Goal: Task Accomplishment & Management: Complete application form

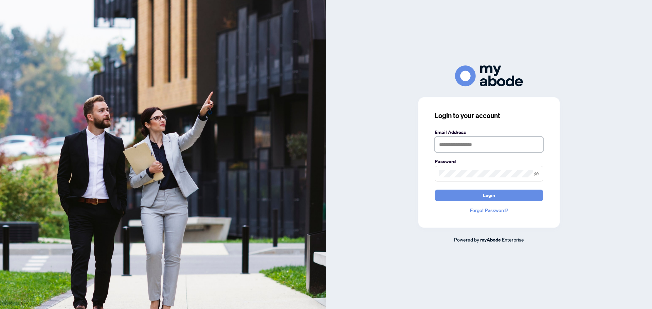
click at [477, 140] on input "text" at bounding box center [489, 145] width 109 height 16
type input "**********"
click at [458, 196] on button "Login" at bounding box center [489, 196] width 109 height 12
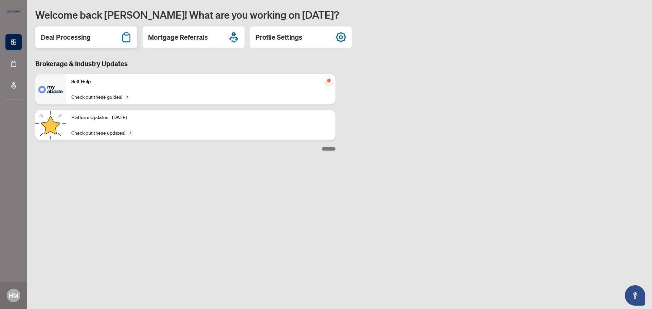
click at [88, 40] on h2 "Deal Processing" at bounding box center [66, 38] width 50 height 10
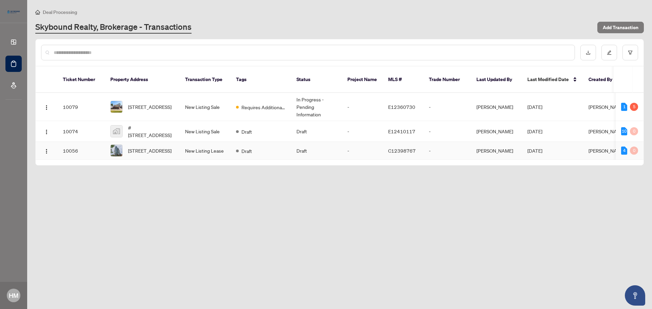
click at [378, 145] on td "-" at bounding box center [362, 151] width 41 height 18
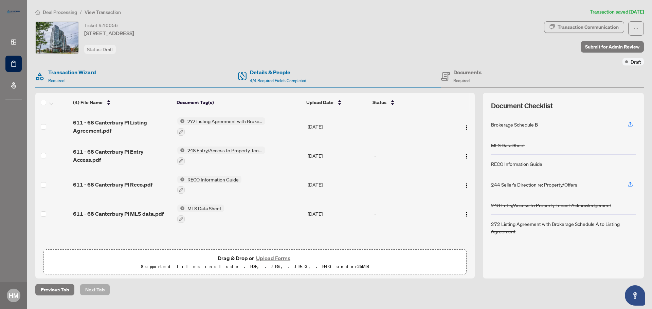
click at [275, 260] on button "Upload Forms" at bounding box center [273, 258] width 38 height 9
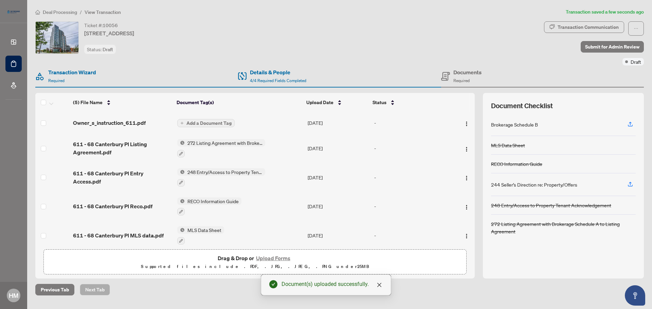
scroll to position [6, 0]
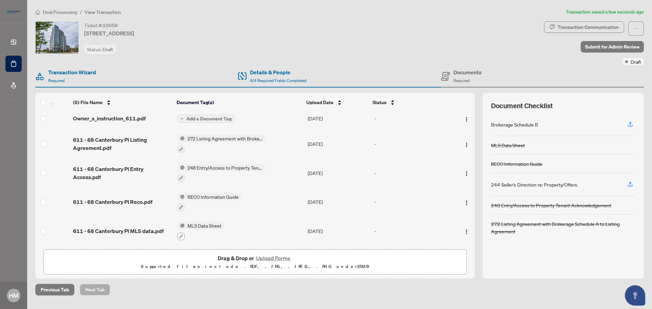
click at [179, 235] on icon "button" at bounding box center [181, 237] width 4 height 4
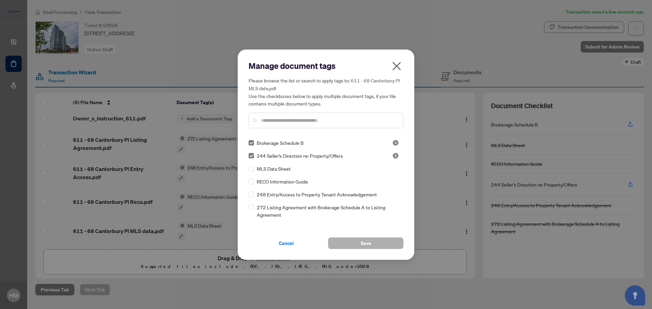
click at [380, 245] on button "Save" at bounding box center [365, 244] width 75 height 12
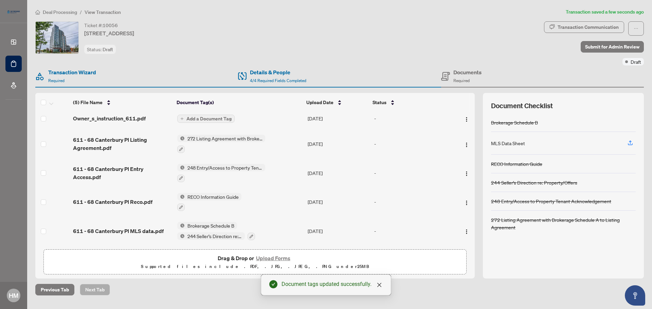
scroll to position [0, 0]
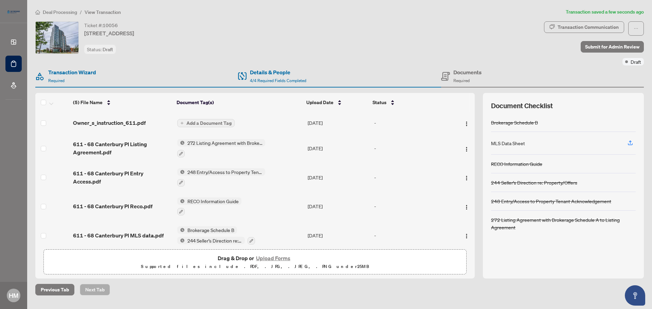
drag, startPoint x: 471, startPoint y: 143, endPoint x: 472, endPoint y: 158, distance: 15.0
click at [472, 158] on td at bounding box center [463, 148] width 23 height 29
click at [181, 230] on img at bounding box center [180, 230] width 7 height 7
click at [250, 240] on icon "button" at bounding box center [252, 241] width 4 height 4
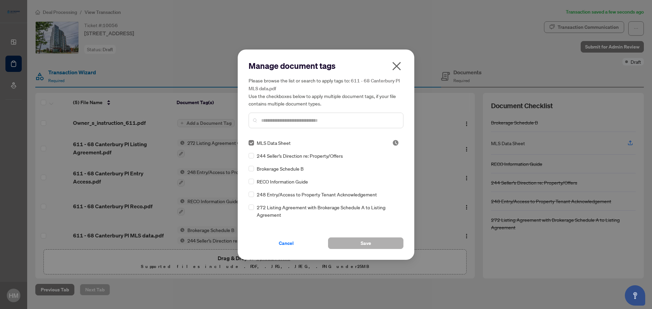
click at [390, 244] on button "Save" at bounding box center [365, 244] width 75 height 12
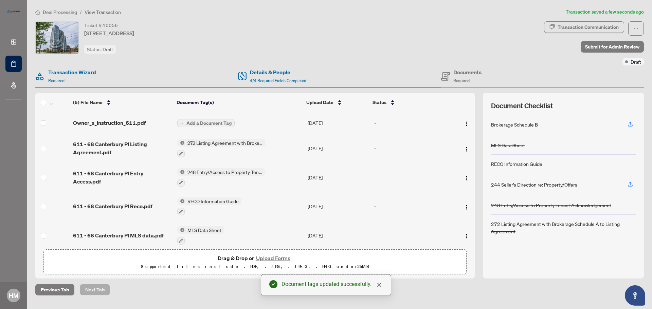
click at [185, 124] on button "Add a Document Tag" at bounding box center [205, 123] width 57 height 8
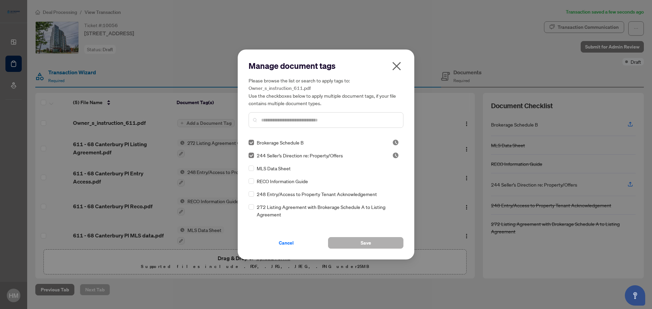
click at [362, 244] on span "Save" at bounding box center [366, 243] width 11 height 11
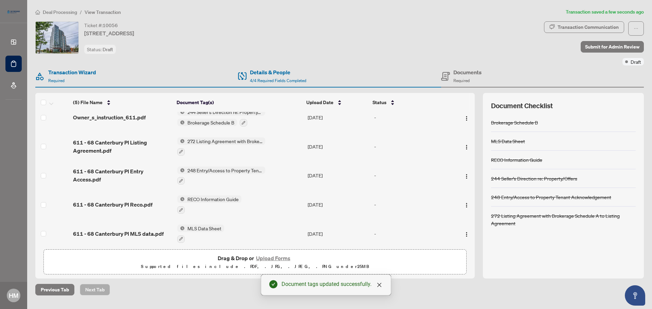
scroll to position [13, 0]
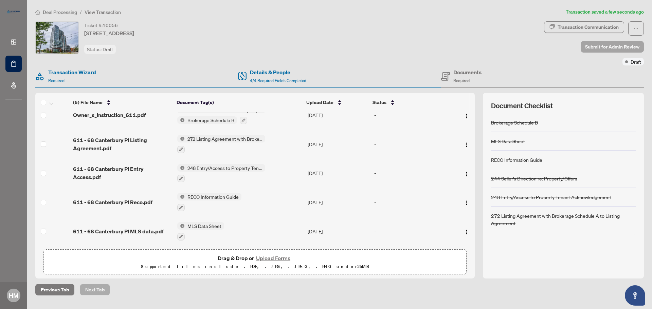
click at [615, 44] on span "Submit for Admin Review" at bounding box center [612, 46] width 54 height 11
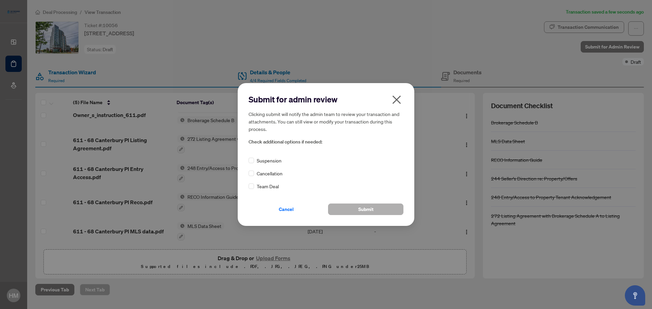
click at [358, 211] on button "Submit" at bounding box center [365, 210] width 75 height 12
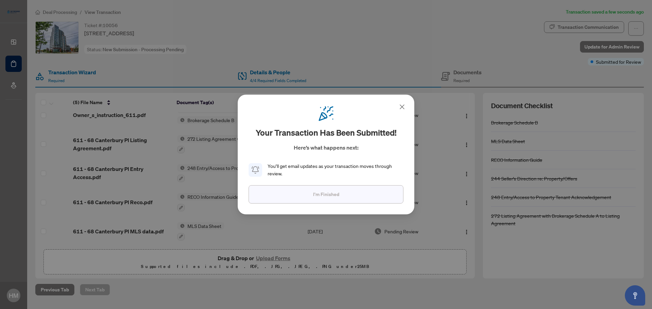
click at [358, 197] on button "I'm Finished" at bounding box center [326, 194] width 155 height 18
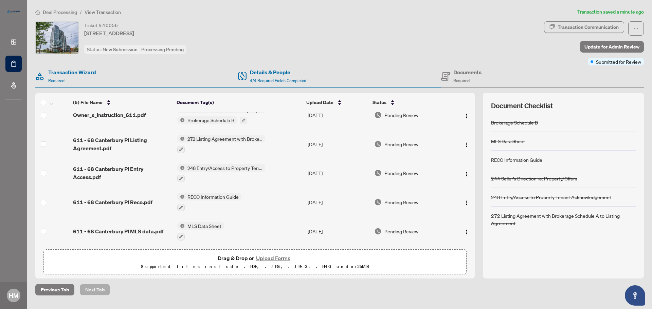
scroll to position [0, 0]
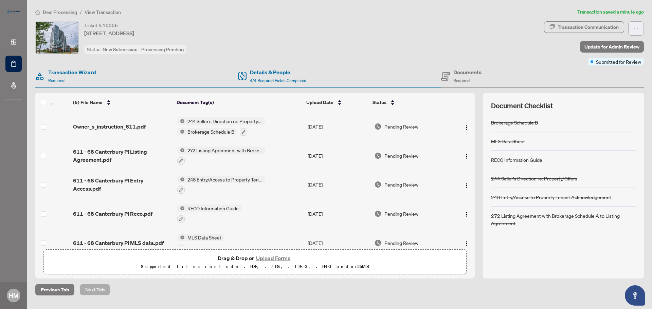
click at [637, 26] on icon "ellipsis" at bounding box center [636, 28] width 5 height 5
click at [436, 54] on div "Ticket #: 10056 [STREET_ADDRESS] Status: New Submission - Processing Pending" at bounding box center [288, 43] width 509 height 44
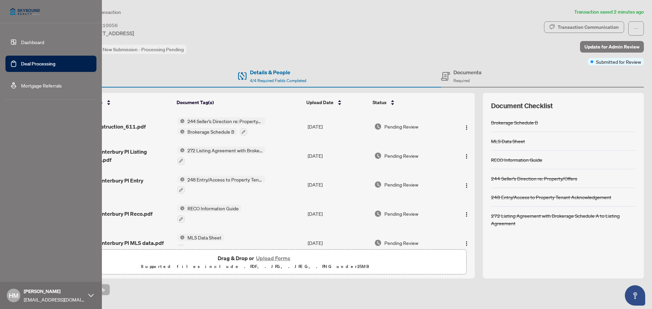
click at [44, 41] on link "Dashboard" at bounding box center [32, 42] width 23 height 6
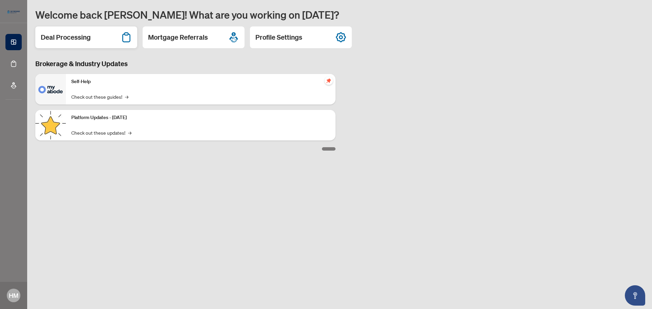
click at [56, 38] on h2 "Deal Processing" at bounding box center [66, 38] width 50 height 10
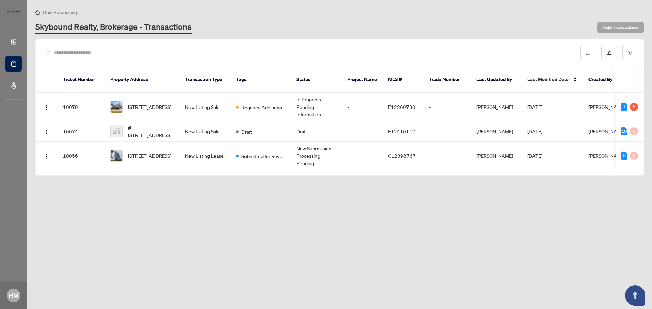
click at [632, 27] on span "Add Transaction" at bounding box center [621, 27] width 36 height 11
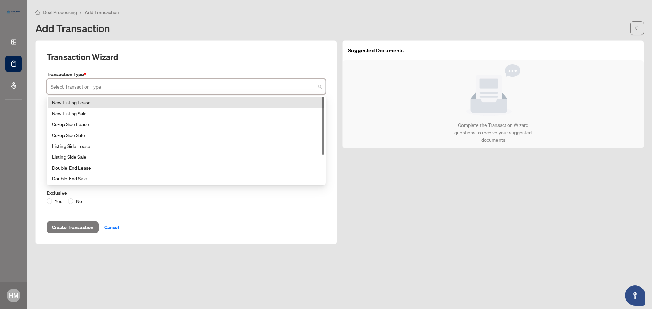
click at [298, 89] on input "search" at bounding box center [183, 87] width 265 height 15
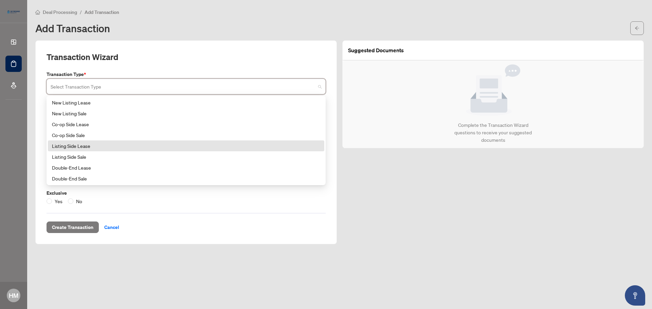
click at [105, 148] on div "Listing Side Lease" at bounding box center [186, 145] width 268 height 7
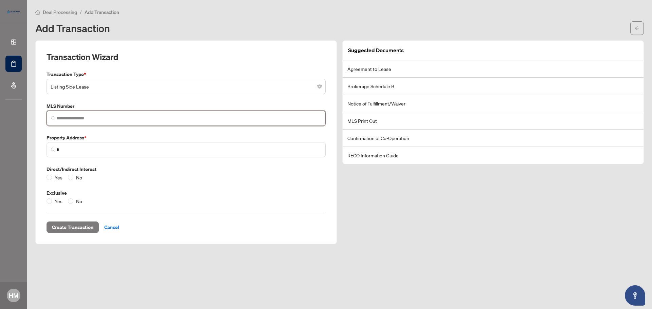
click at [116, 120] on input "search" at bounding box center [188, 118] width 265 height 7
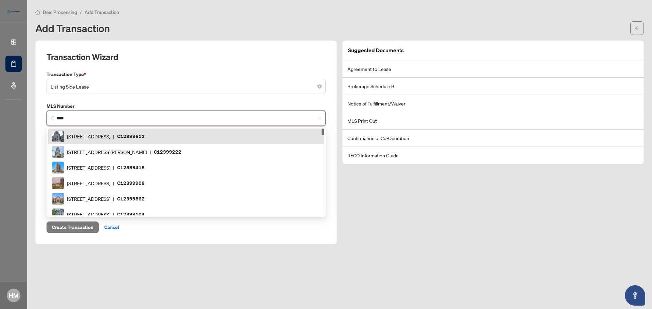
click at [105, 121] on input "****" at bounding box center [188, 118] width 265 height 7
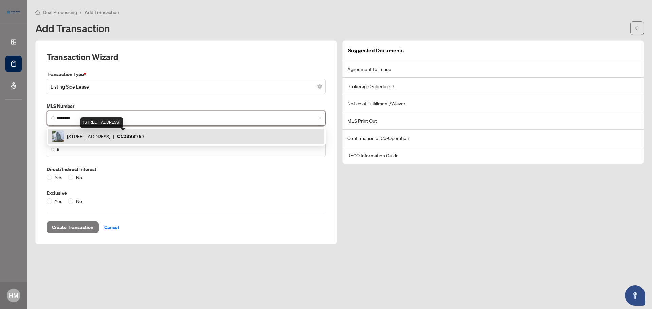
click at [110, 137] on span "[STREET_ADDRESS]" at bounding box center [88, 136] width 43 height 7
type input "*********"
type input "**********"
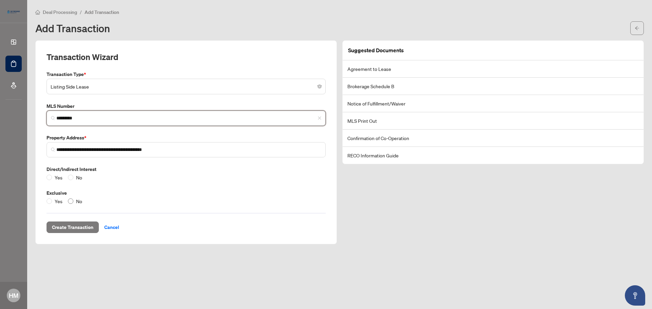
type input "*********"
drag, startPoint x: 73, startPoint y: 176, endPoint x: 77, endPoint y: 175, distance: 4.1
click at [73, 175] on span "No" at bounding box center [79, 177] width 12 height 7
click at [76, 229] on span "Create Transaction" at bounding box center [72, 227] width 41 height 11
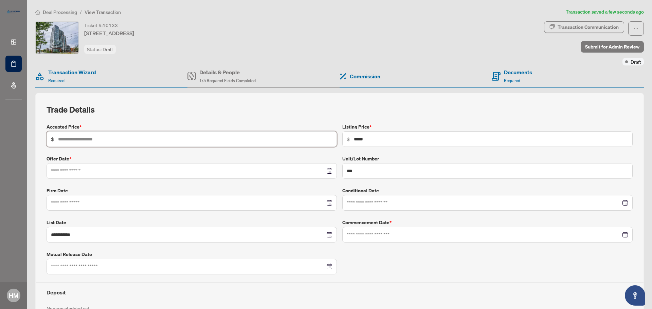
click at [170, 139] on input "text" at bounding box center [195, 139] width 274 height 7
type input "*****"
click at [164, 170] on input at bounding box center [188, 170] width 274 height 7
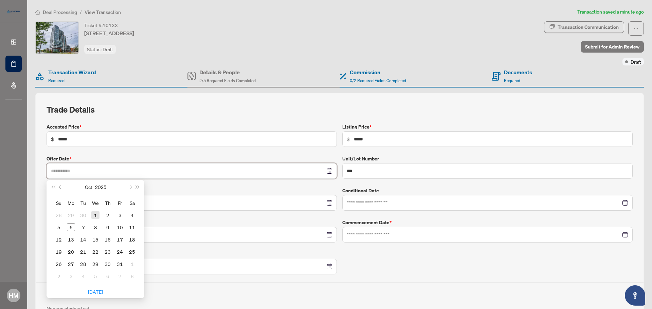
type input "**********"
click at [97, 217] on div "1" at bounding box center [95, 215] width 8 height 8
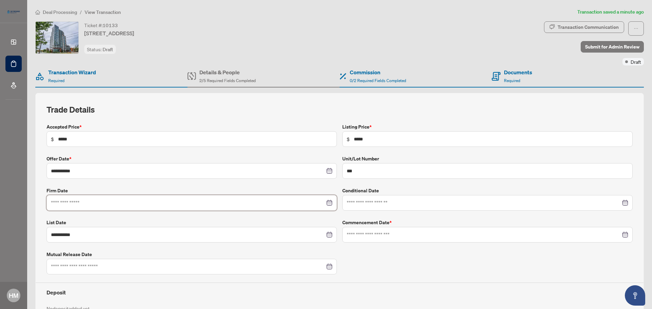
click at [249, 205] on input at bounding box center [188, 202] width 274 height 7
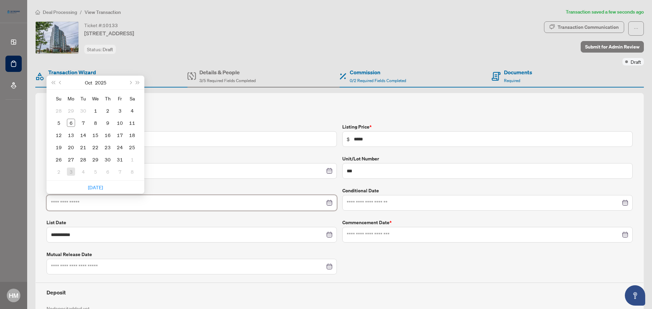
type input "**********"
click at [107, 111] on div "2" at bounding box center [108, 111] width 8 height 8
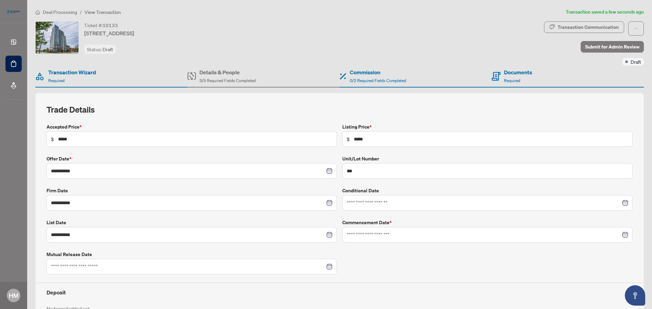
click at [388, 229] on div at bounding box center [487, 235] width 290 height 16
click at [454, 217] on div "**********" at bounding box center [340, 235] width 592 height 225
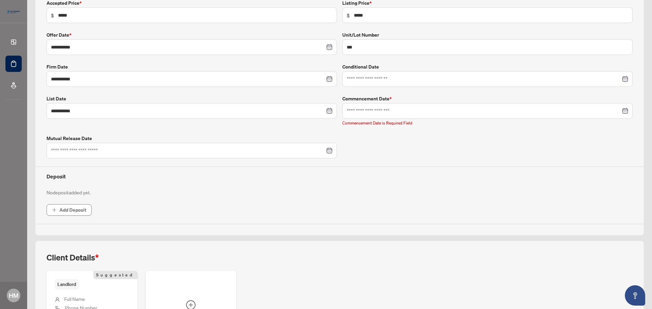
scroll to position [125, 0]
click at [74, 212] on span "Add Deposit" at bounding box center [72, 208] width 27 height 11
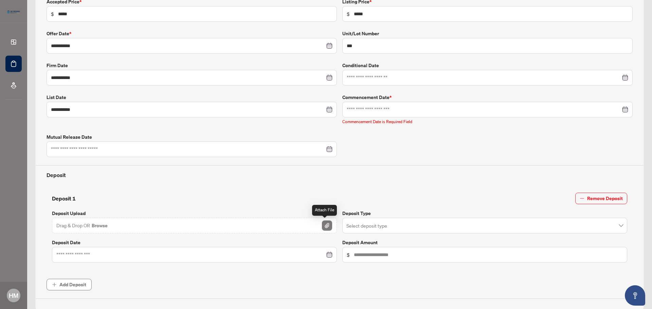
click at [323, 227] on img "button" at bounding box center [327, 226] width 10 height 10
click at [324, 227] on img "button" at bounding box center [327, 226] width 10 height 10
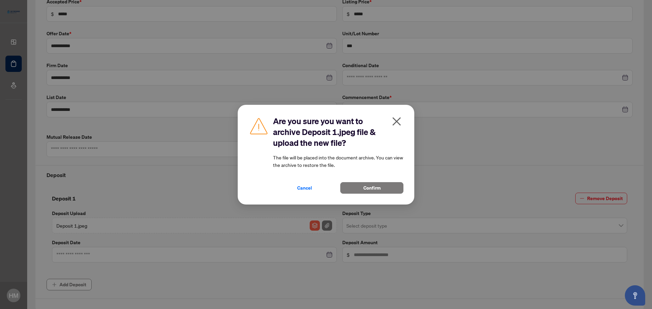
click at [396, 122] on icon "close" at bounding box center [397, 121] width 8 height 8
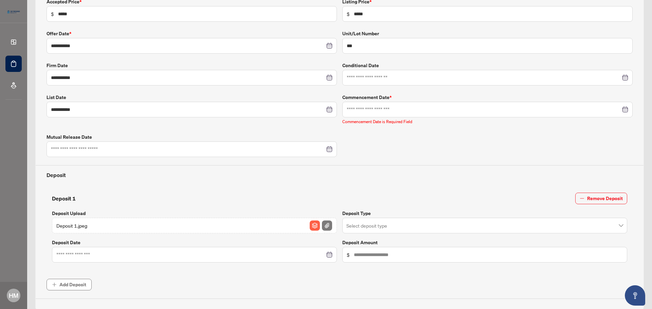
click at [296, 229] on div "Deposit 1.jpeg" at bounding box center [194, 226] width 285 height 16
click at [326, 225] on img "button" at bounding box center [327, 226] width 10 height 10
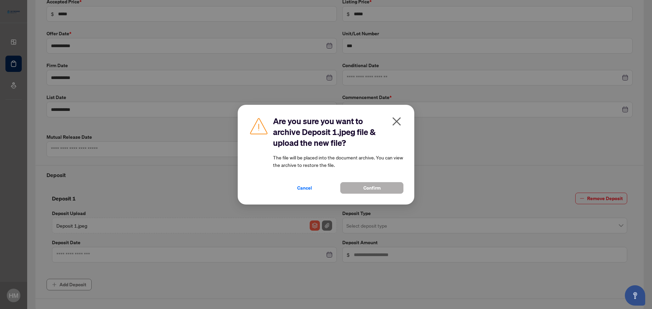
click at [362, 191] on button "Confirm" at bounding box center [371, 188] width 63 height 12
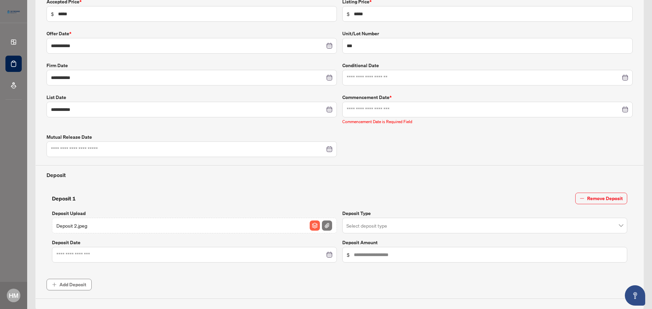
click at [94, 226] on div "Deposit 2.jpeg" at bounding box center [194, 226] width 285 height 16
click at [483, 105] on div at bounding box center [487, 110] width 290 height 16
type input "**********"
click at [367, 166] on div "6" at bounding box center [367, 166] width 8 height 8
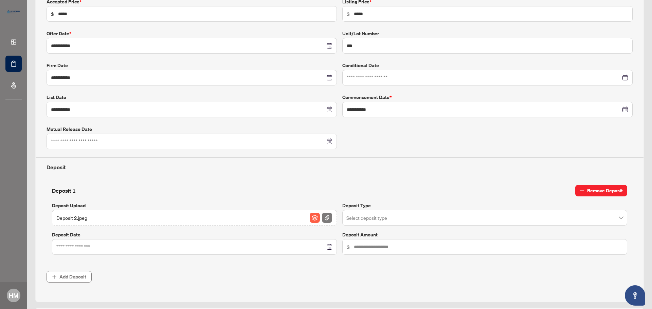
click at [594, 186] on span "Remove Deposit" at bounding box center [605, 190] width 36 height 11
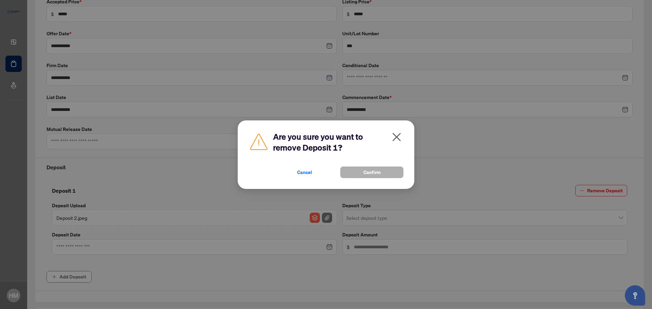
click at [383, 172] on button "Confirm" at bounding box center [371, 173] width 63 height 12
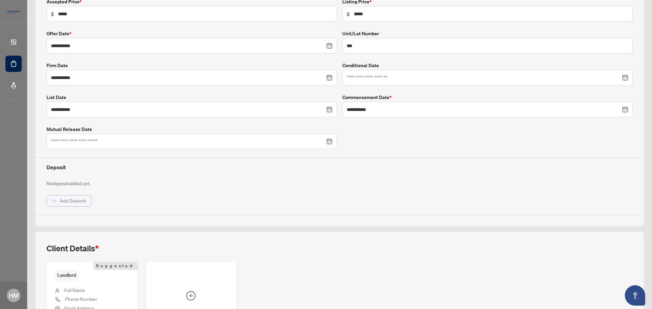
click at [76, 201] on span "Add Deposit" at bounding box center [72, 201] width 27 height 11
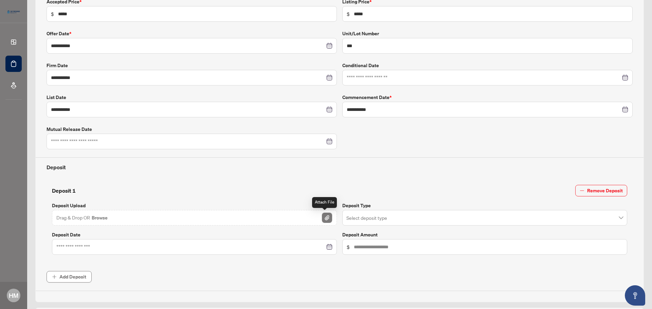
click at [325, 220] on img "button" at bounding box center [327, 218] width 10 height 10
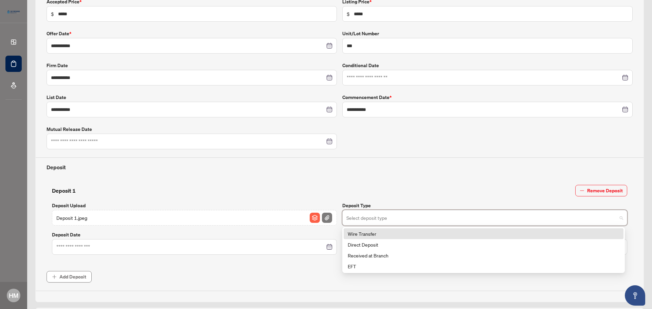
click at [478, 222] on input "search" at bounding box center [481, 219] width 271 height 15
drag, startPoint x: 444, startPoint y: 252, endPoint x: 451, endPoint y: 211, distance: 41.0
click at [451, 211] on div "Select deposit type 151 152 Wire Transfer Direct Deposit Received at Branch EFT" at bounding box center [484, 218] width 285 height 16
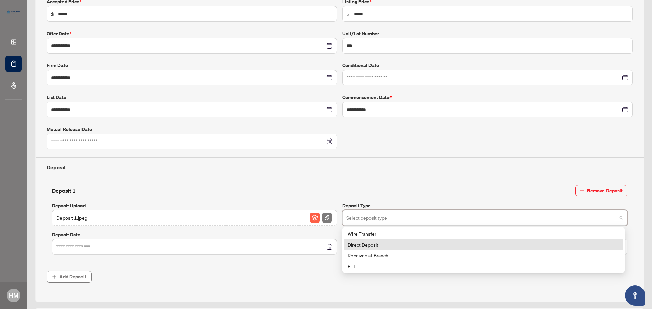
click at [389, 242] on div "Direct Deposit" at bounding box center [484, 244] width 272 height 7
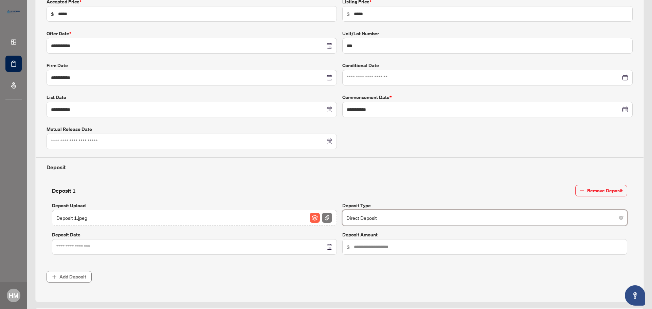
click at [327, 248] on div at bounding box center [194, 247] width 276 height 7
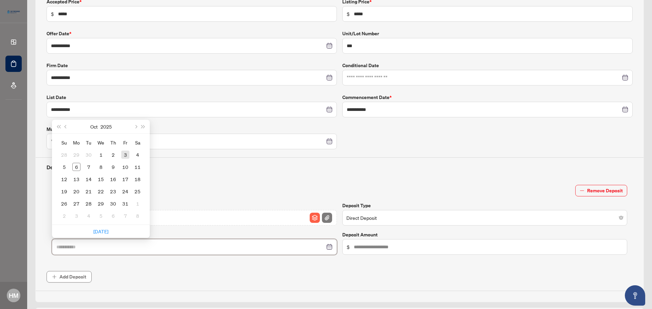
type input "**********"
click at [125, 155] on div "3" at bounding box center [125, 155] width 8 height 8
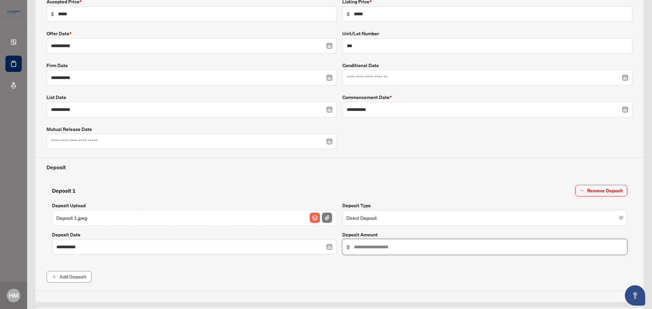
click at [457, 246] on input "text" at bounding box center [488, 247] width 269 height 7
type input "*****"
click at [85, 278] on span "Add Deposit" at bounding box center [72, 277] width 27 height 11
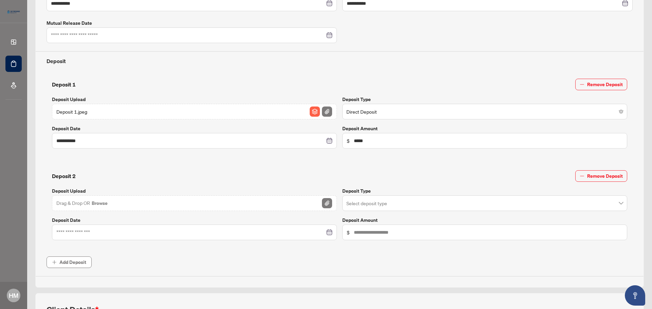
scroll to position [242, 0]
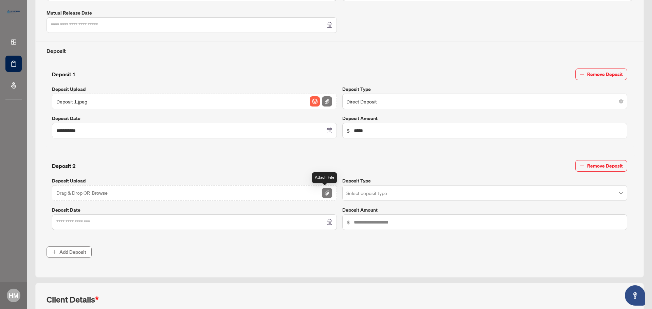
click at [325, 196] on img "button" at bounding box center [327, 193] width 10 height 10
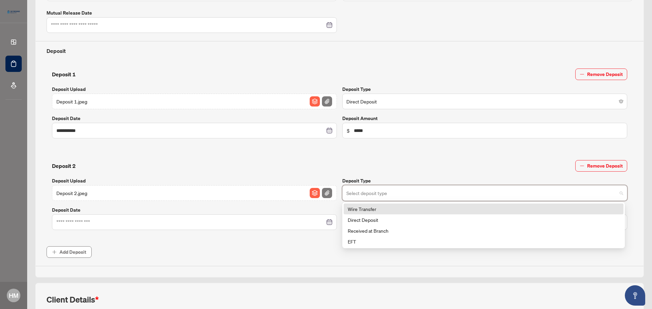
click at [554, 199] on input "search" at bounding box center [481, 194] width 271 height 15
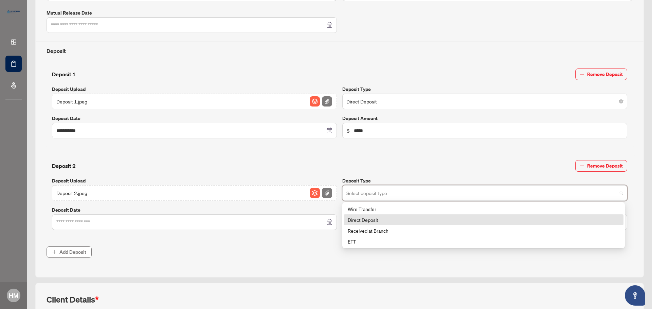
click at [432, 221] on div "Direct Deposit" at bounding box center [484, 219] width 272 height 7
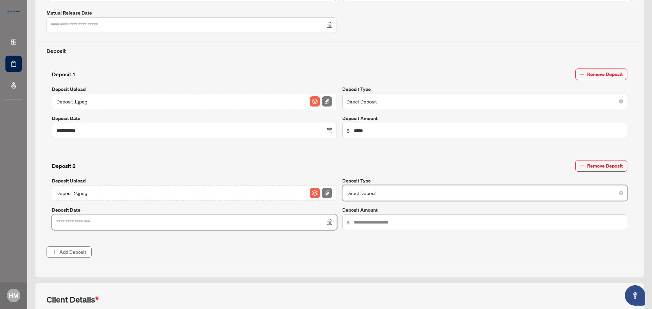
click at [310, 225] on input at bounding box center [190, 222] width 269 height 7
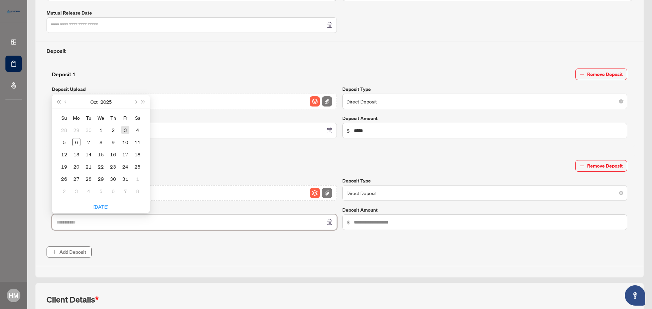
type input "**********"
click at [122, 132] on div "3" at bounding box center [125, 130] width 8 height 8
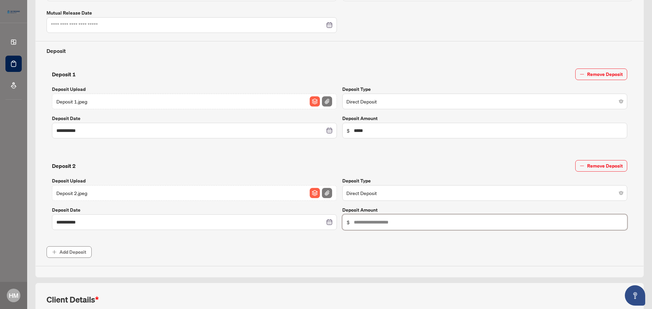
click at [436, 219] on input "text" at bounding box center [488, 222] width 269 height 7
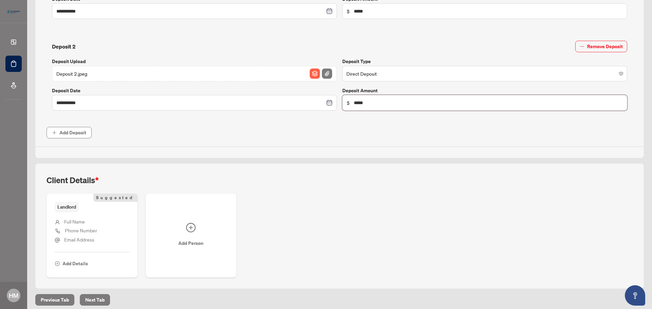
scroll to position [366, 0]
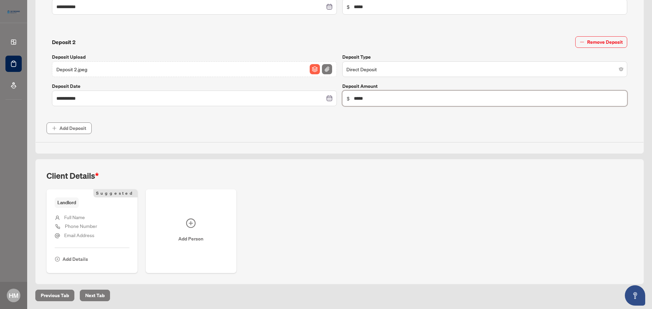
type input "*****"
click at [84, 235] on span "Email Address" at bounding box center [79, 235] width 30 height 6
click at [78, 260] on span "Add Details" at bounding box center [75, 259] width 25 height 11
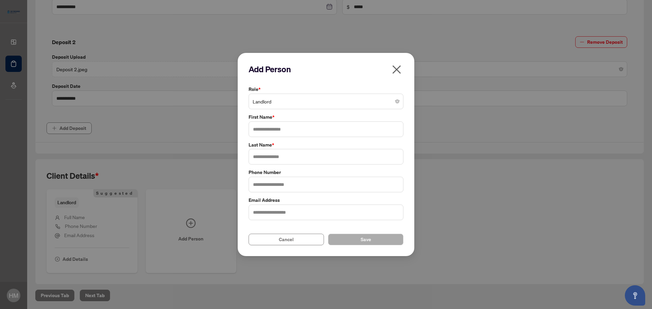
click at [271, 101] on span "Landlord" at bounding box center [326, 101] width 147 height 13
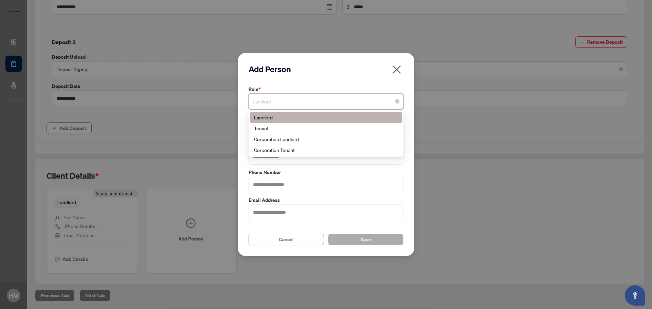
click at [339, 117] on div "Landlord" at bounding box center [326, 117] width 144 height 7
click at [318, 100] on span "Landlord" at bounding box center [326, 101] width 147 height 13
click at [316, 115] on div "Landlord" at bounding box center [326, 117] width 144 height 7
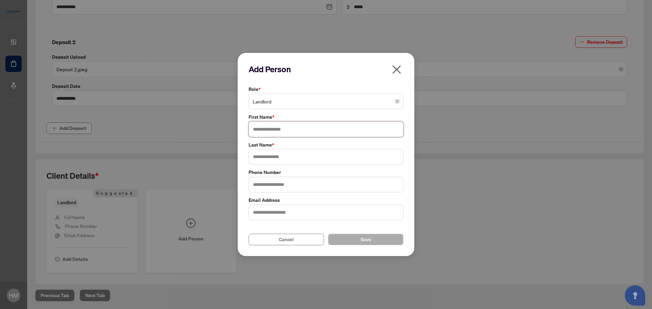
click at [297, 132] on input "text" at bounding box center [326, 130] width 155 height 16
type input "********"
click at [311, 157] on input "text" at bounding box center [326, 157] width 155 height 16
type input "*"
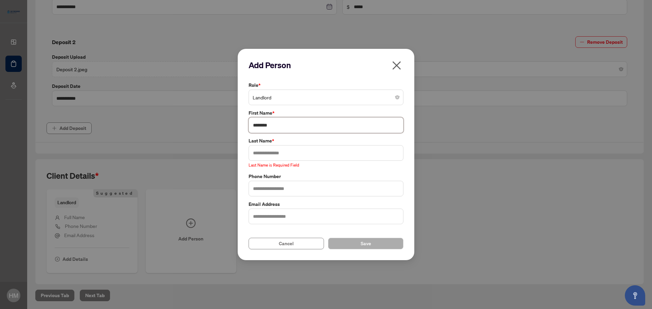
click at [310, 131] on input "********" at bounding box center [326, 126] width 155 height 16
type input "**********"
click at [312, 158] on input "text" at bounding box center [326, 153] width 155 height 16
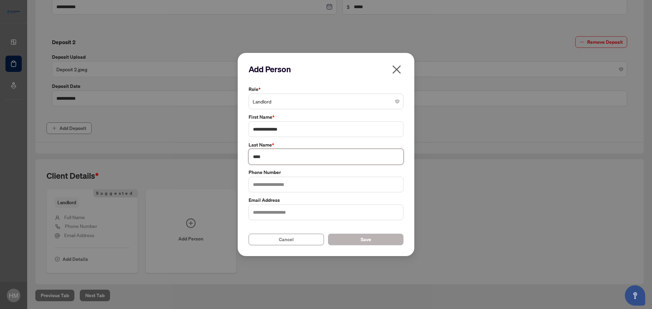
type input "****"
click at [373, 244] on button "Save" at bounding box center [365, 240] width 75 height 12
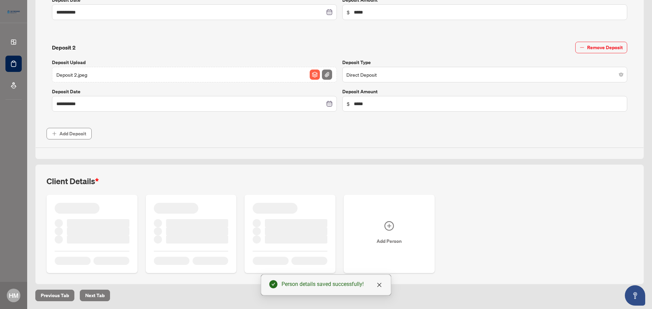
scroll to position [357, 0]
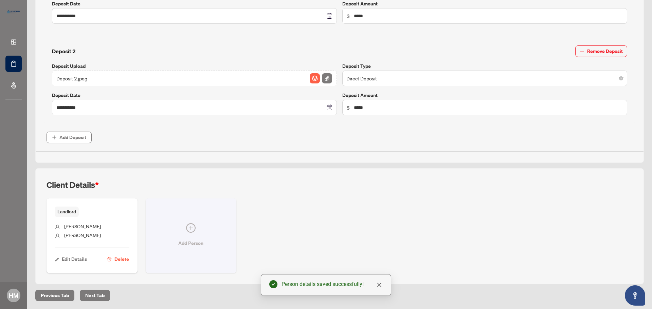
click at [191, 230] on icon "plus-circle" at bounding box center [191, 229] width 10 height 10
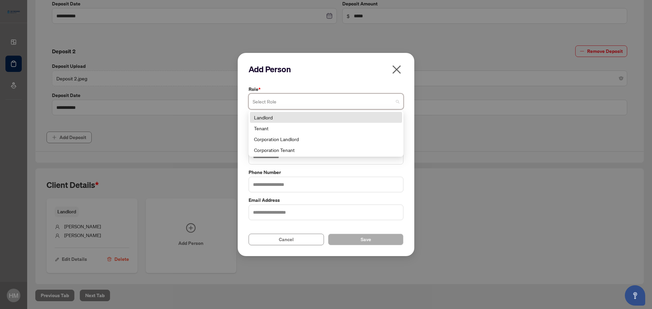
click at [398, 104] on span at bounding box center [326, 101] width 147 height 13
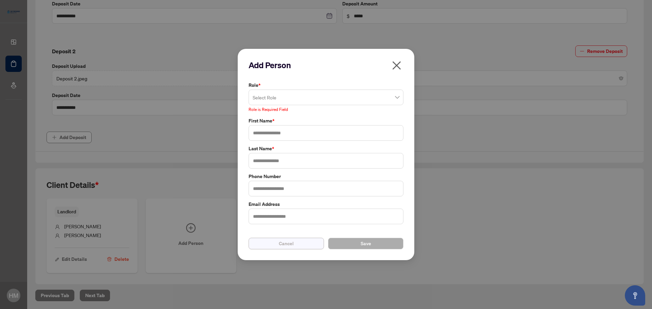
click at [288, 239] on span "Cancel" at bounding box center [286, 243] width 15 height 11
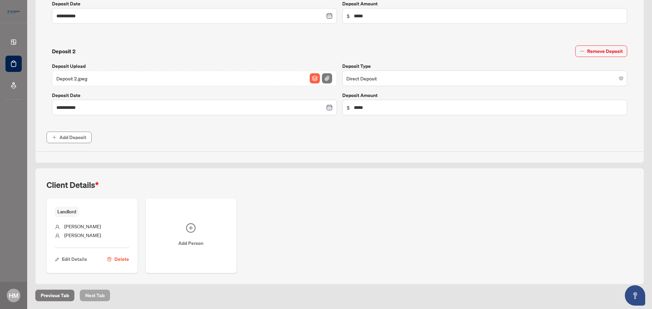
click at [100, 295] on span "Next Tab" at bounding box center [94, 295] width 19 height 11
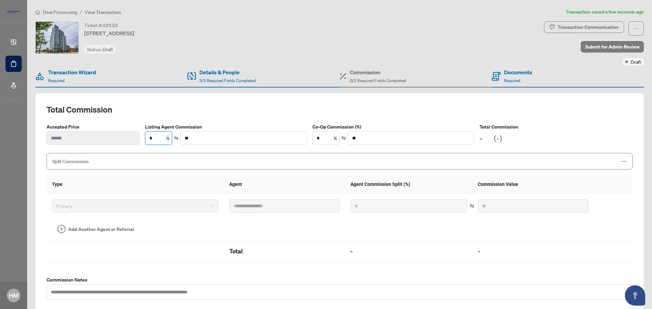
click at [161, 139] on input "*" at bounding box center [158, 138] width 26 height 13
type input "*"
type input "****"
type input "**"
type input "******"
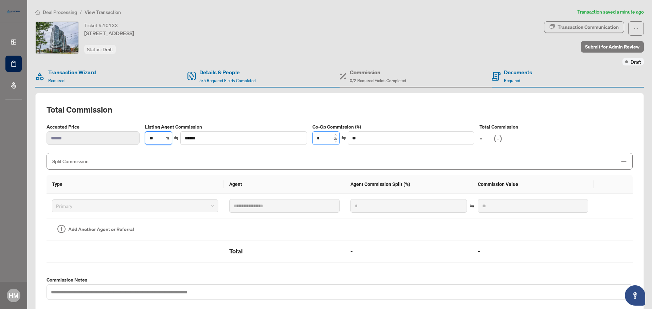
type input "**"
click at [323, 139] on input "*" at bounding box center [326, 138] width 26 height 13
type input "***"
type input "******"
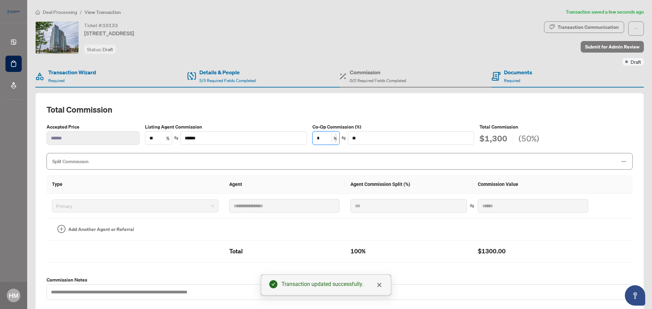
click at [326, 137] on input "*" at bounding box center [326, 138] width 26 height 13
type input "*"
type input "****"
type input "**"
type input "******"
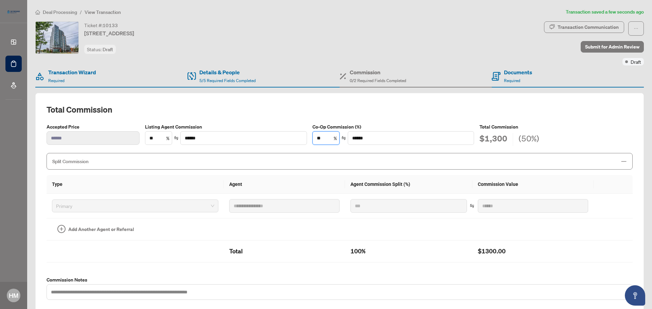
type input "**"
click at [352, 161] on span "Split Commission" at bounding box center [334, 162] width 565 height 8
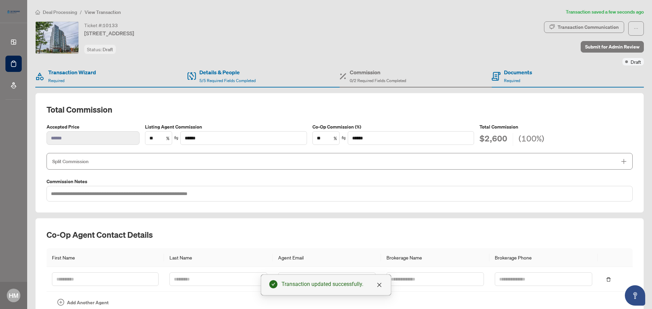
click at [621, 162] on icon "plus" at bounding box center [624, 162] width 6 height 6
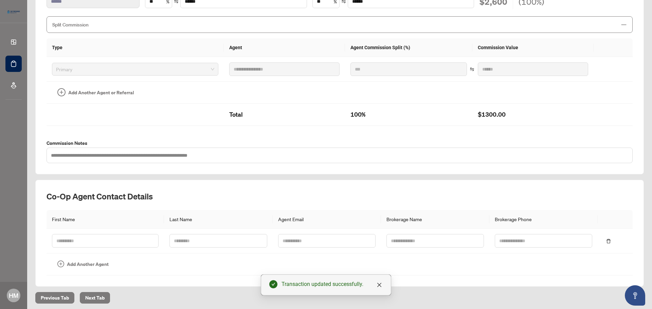
scroll to position [139, 0]
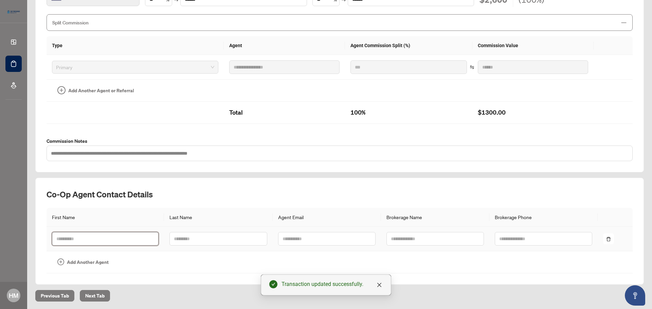
click at [132, 237] on input "text" at bounding box center [105, 239] width 107 height 14
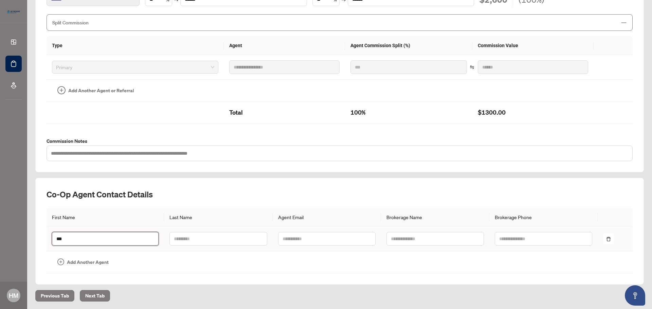
type input "***"
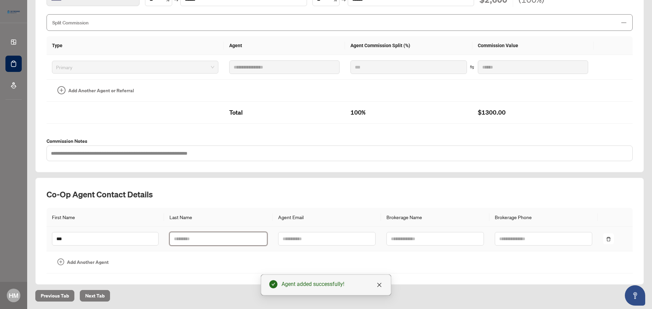
click at [181, 240] on input "text" at bounding box center [217, 239] width 97 height 14
type input "**"
click at [344, 242] on input "text" at bounding box center [326, 239] width 97 height 14
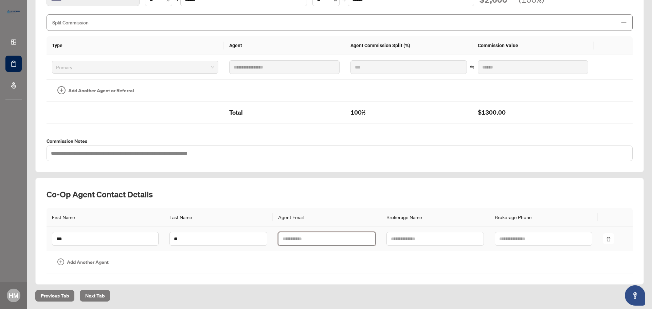
click at [318, 232] on input "text" at bounding box center [326, 239] width 97 height 14
type input "**********"
click at [400, 242] on input "text" at bounding box center [435, 239] width 97 height 14
type input "**********"
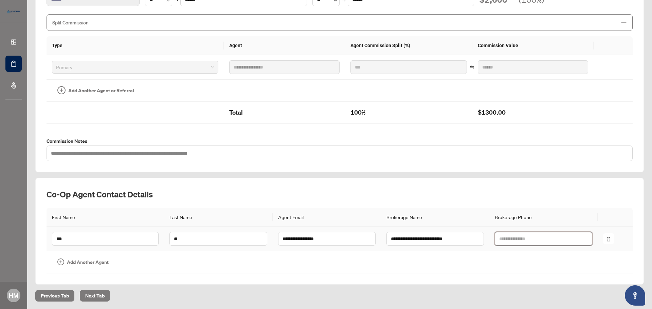
click at [501, 239] on input "text" at bounding box center [543, 239] width 97 height 14
type input "**********"
click at [96, 295] on span "Next Tab" at bounding box center [94, 296] width 19 height 11
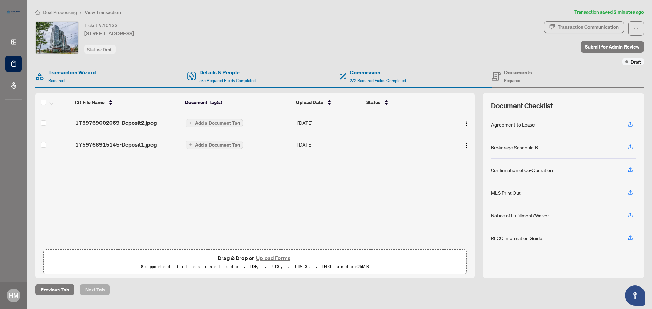
click at [191, 124] on icon "plus" at bounding box center [190, 123] width 3 height 3
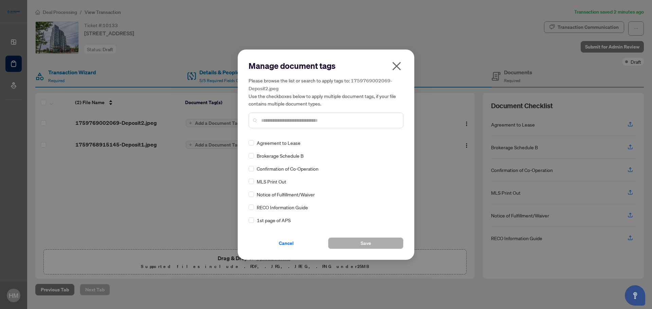
drag, startPoint x: 404, startPoint y: 145, endPoint x: 404, endPoint y: 149, distance: 4.1
click at [404, 149] on div "Manage document tags Please browse the list or search to apply tags to: 1759769…" at bounding box center [326, 155] width 177 height 211
click at [370, 245] on span "Save" at bounding box center [366, 243] width 11 height 11
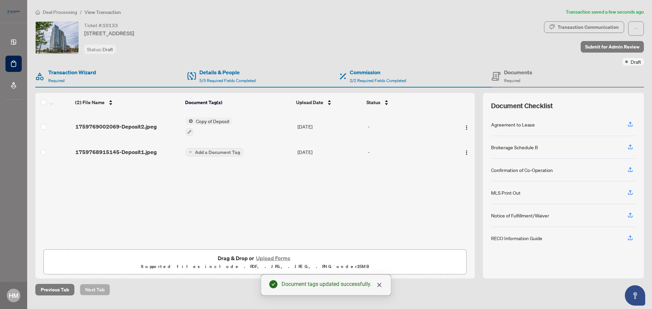
click at [187, 150] on button "Add a Document Tag" at bounding box center [214, 152] width 57 height 8
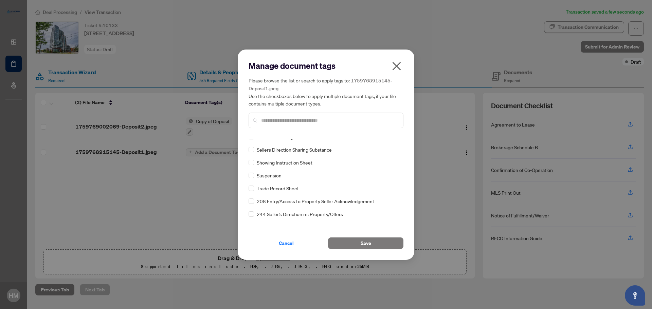
scroll to position [679, 0]
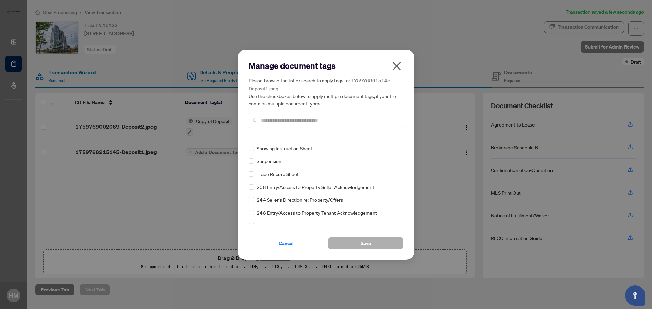
click at [372, 246] on button "Save" at bounding box center [365, 244] width 75 height 12
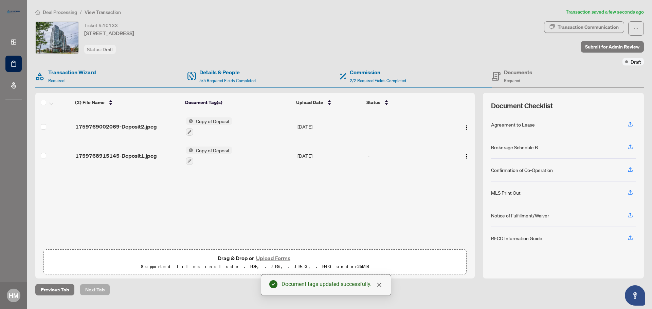
click at [284, 258] on button "Upload Forms" at bounding box center [273, 258] width 38 height 9
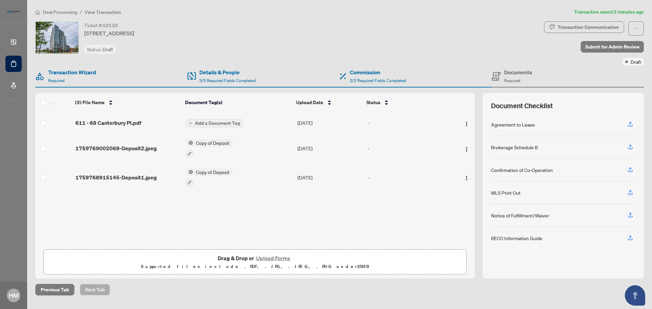
click at [203, 124] on span "Add a Document Tag" at bounding box center [217, 123] width 45 height 5
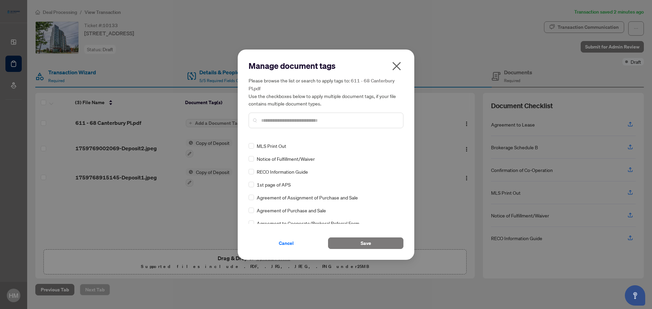
scroll to position [0, 0]
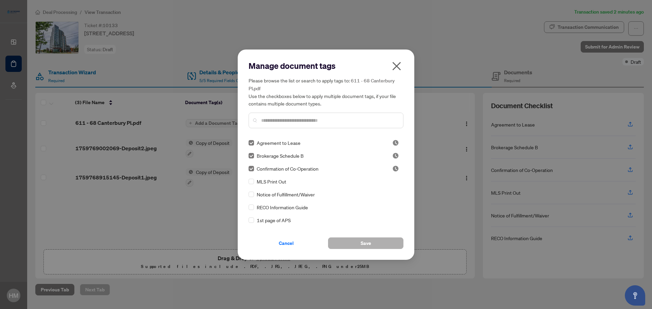
click at [380, 244] on button "Save" at bounding box center [365, 244] width 75 height 12
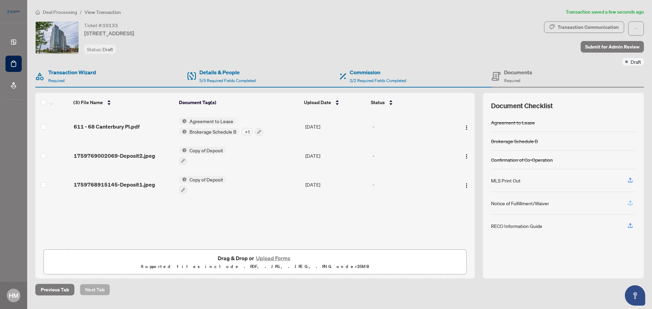
click at [630, 204] on icon "button" at bounding box center [630, 203] width 6 height 6
click at [282, 257] on button "Upload Forms" at bounding box center [273, 258] width 38 height 9
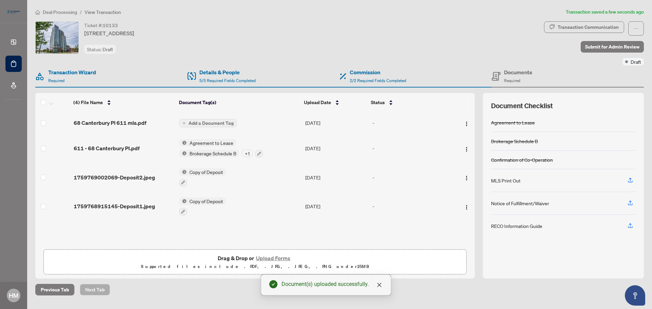
click at [187, 123] on button "Add a Document Tag" at bounding box center [207, 123] width 57 height 8
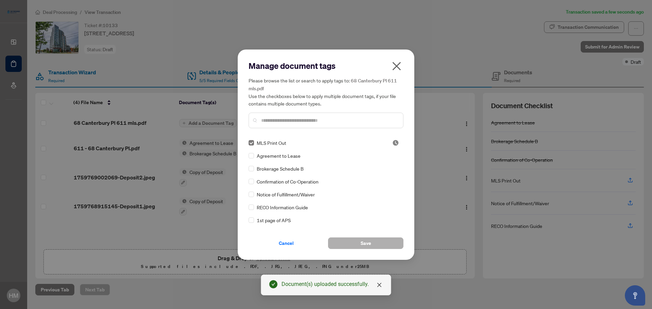
click at [368, 244] on span "Save" at bounding box center [366, 243] width 11 height 11
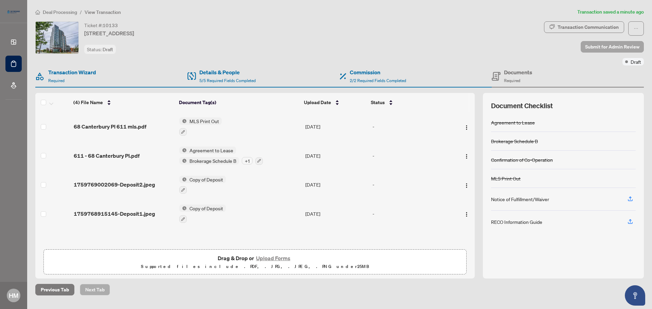
click at [610, 49] on span "Submit for Admin Review" at bounding box center [612, 46] width 54 height 11
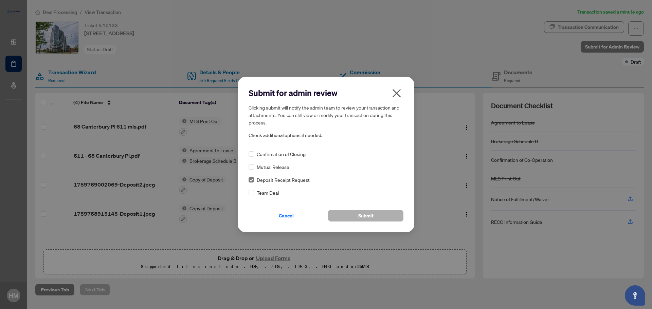
click at [378, 217] on button "Submit" at bounding box center [365, 216] width 75 height 12
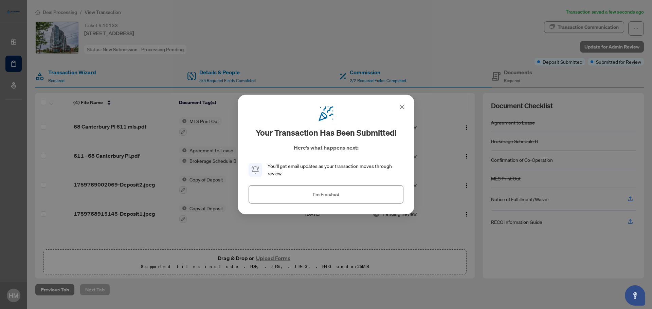
click at [405, 110] on icon at bounding box center [402, 107] width 8 height 8
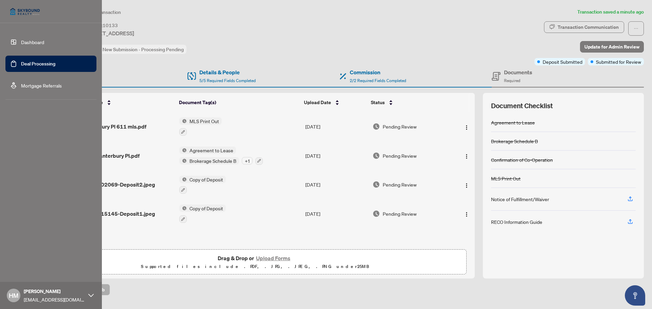
click at [24, 42] on link "Dashboard" at bounding box center [32, 42] width 23 height 6
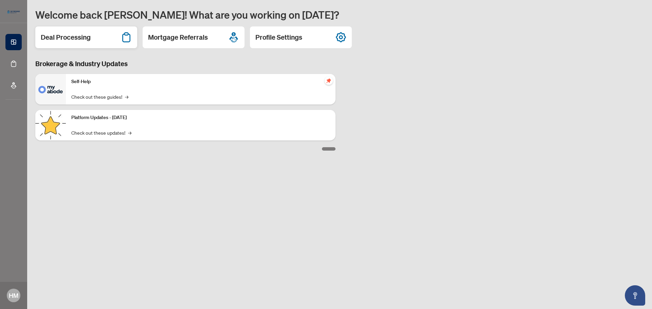
click at [78, 43] on div "Deal Processing" at bounding box center [86, 37] width 102 height 22
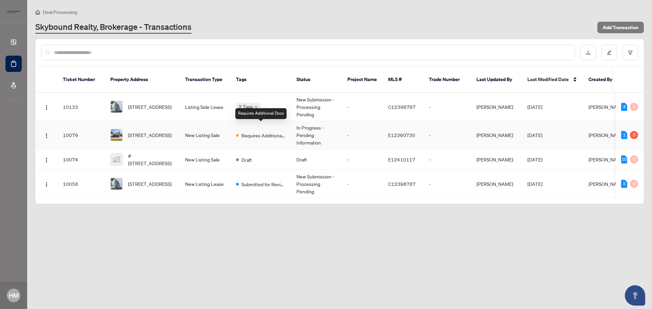
click at [272, 132] on span "Requires Additional Docs" at bounding box center [264, 135] width 44 height 7
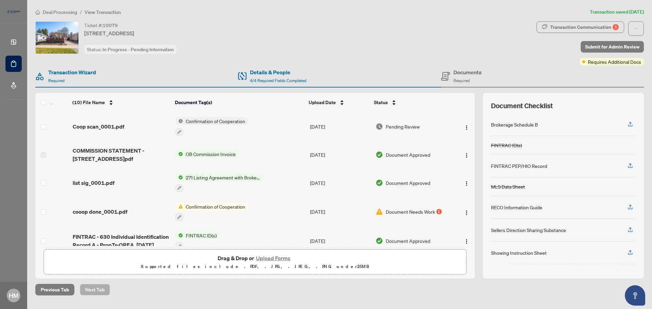
click at [429, 211] on span "Document Needs Work" at bounding box center [410, 211] width 49 height 7
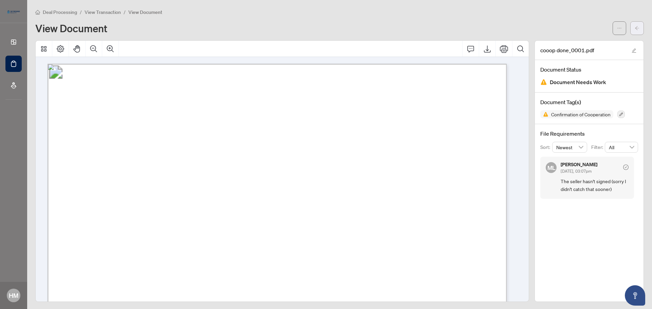
click at [636, 29] on button "button" at bounding box center [637, 28] width 14 height 14
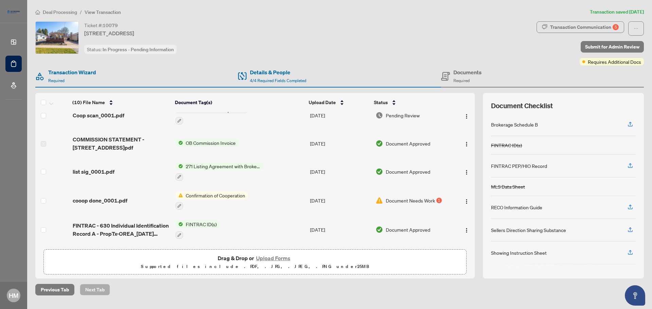
scroll to position [21, 0]
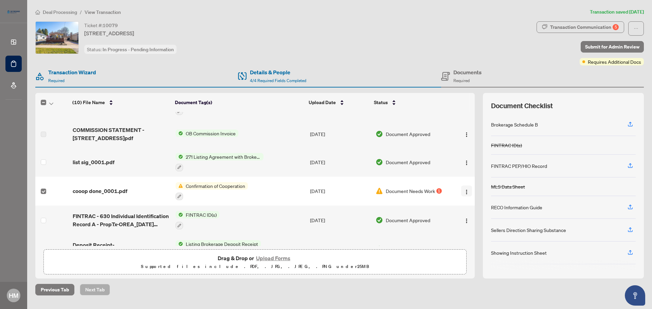
click at [467, 194] on span "button" at bounding box center [466, 191] width 5 height 7
click at [331, 192] on td "[DATE]" at bounding box center [340, 191] width 66 height 29
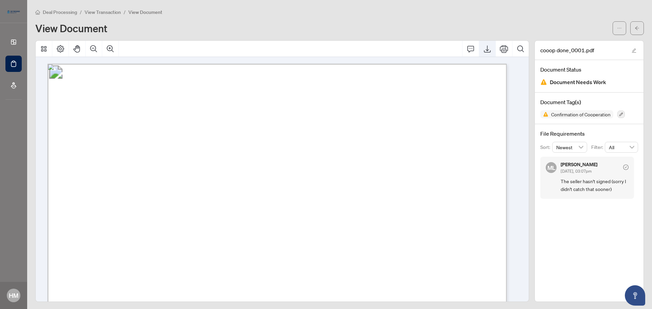
click at [483, 47] on icon "Export" at bounding box center [487, 49] width 8 height 8
click at [617, 28] on icon "ellipsis" at bounding box center [619, 28] width 5 height 5
click at [638, 32] on button "button" at bounding box center [637, 28] width 14 height 14
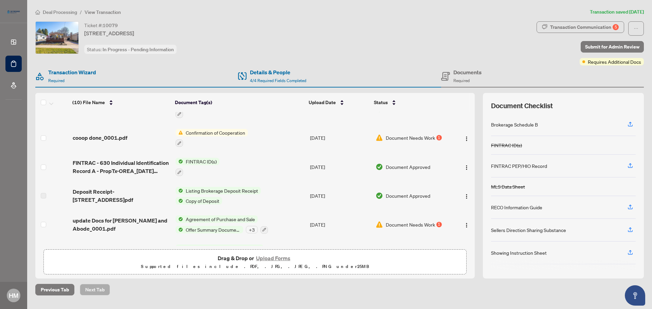
scroll to position [38, 0]
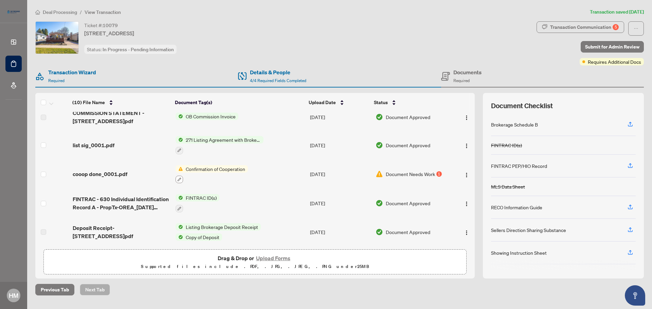
click at [176, 180] on button "button" at bounding box center [179, 179] width 7 height 7
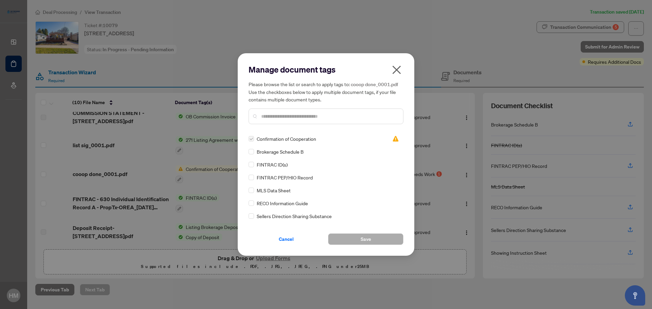
click at [396, 72] on icon "close" at bounding box center [396, 70] width 11 height 11
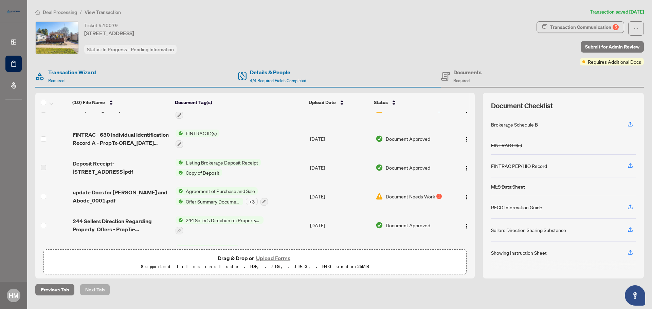
scroll to position [156, 0]
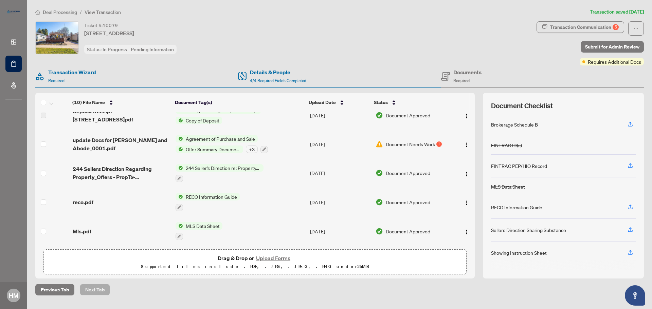
click at [267, 258] on button "Upload Forms" at bounding box center [273, 258] width 38 height 9
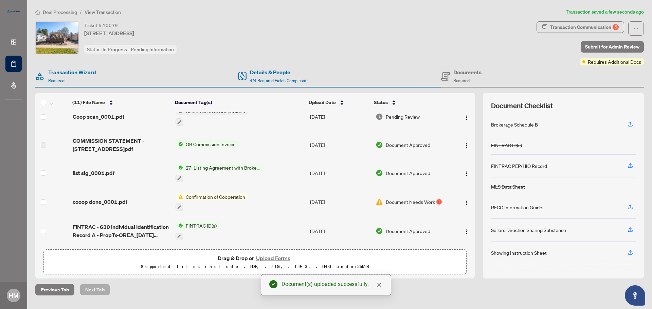
scroll to position [0, 0]
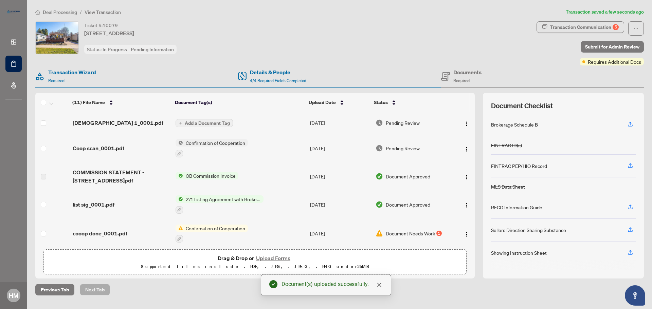
click at [185, 123] on span "Add a Document Tag" at bounding box center [207, 123] width 45 height 5
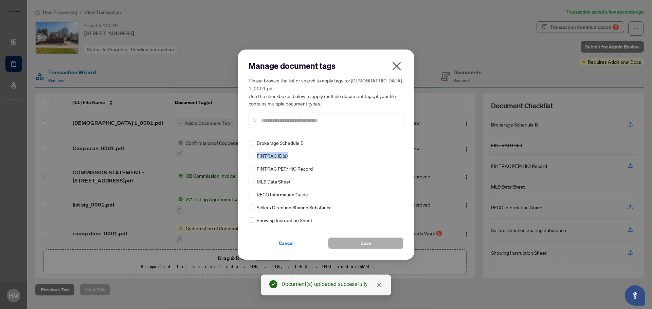
drag, startPoint x: 401, startPoint y: 140, endPoint x: 404, endPoint y: 148, distance: 8.5
click at [404, 148] on div "Manage document tags Please browse the list or search to apply tags to: Scan 1_…" at bounding box center [326, 155] width 177 height 211
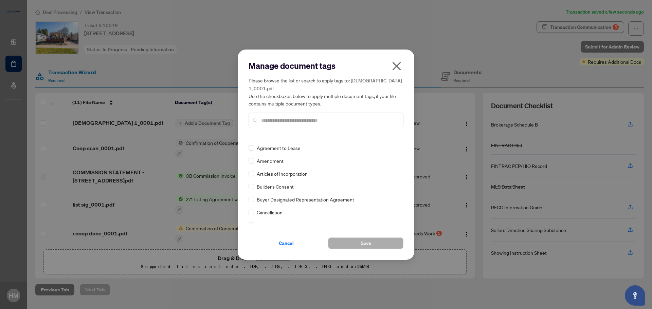
scroll to position [233, 0]
click at [252, 187] on label at bounding box center [251, 187] width 5 height 7
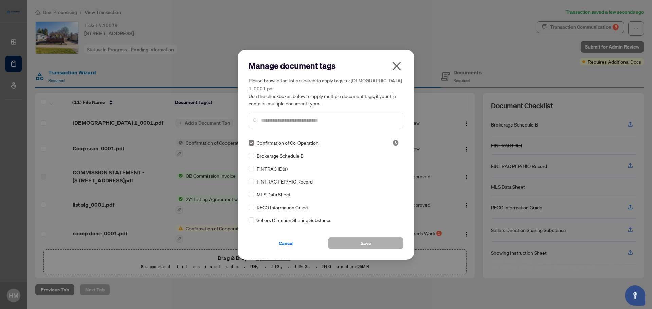
click at [379, 243] on button "Save" at bounding box center [365, 244] width 75 height 12
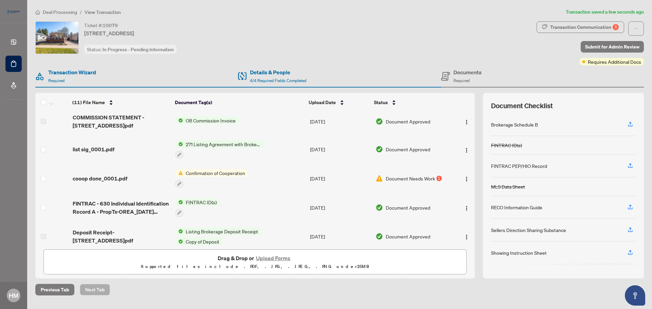
scroll to position [73, 0]
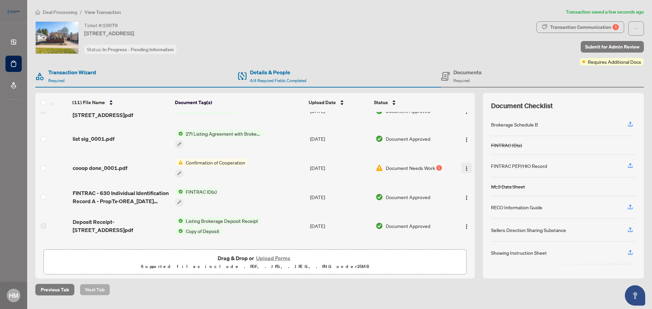
click at [464, 168] on img "button" at bounding box center [466, 168] width 5 height 5
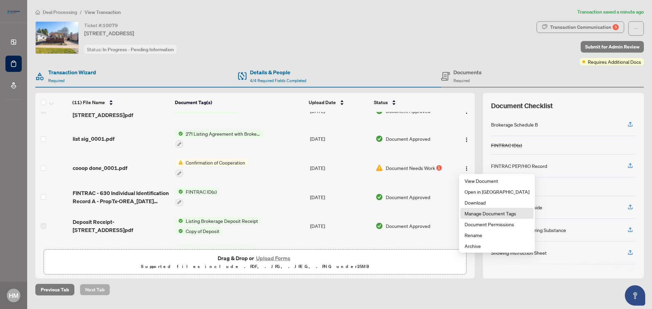
click at [489, 213] on span "Manage Document Tags" at bounding box center [497, 213] width 65 height 7
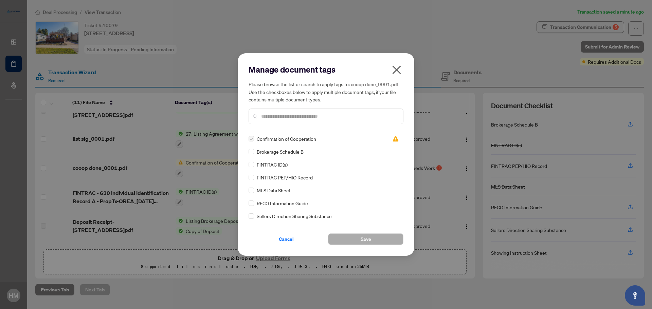
click at [251, 140] on label at bounding box center [251, 138] width 5 height 7
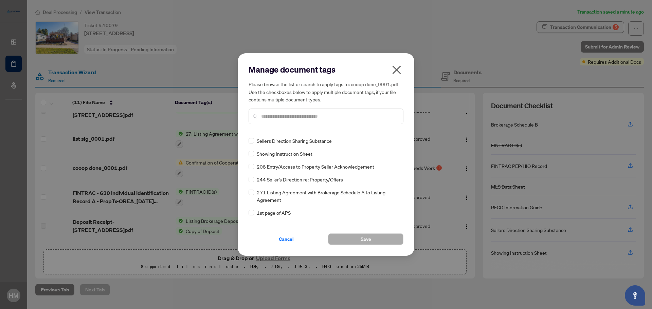
scroll to position [0, 0]
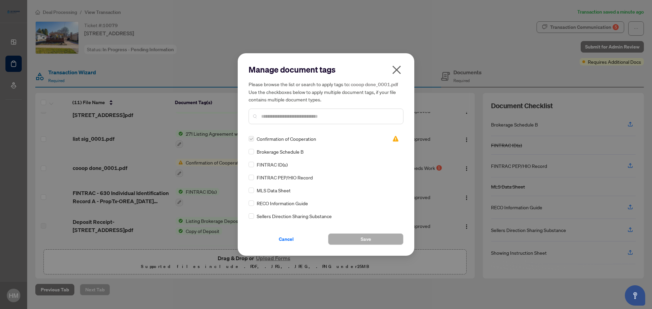
click at [398, 72] on icon "close" at bounding box center [396, 70] width 11 height 11
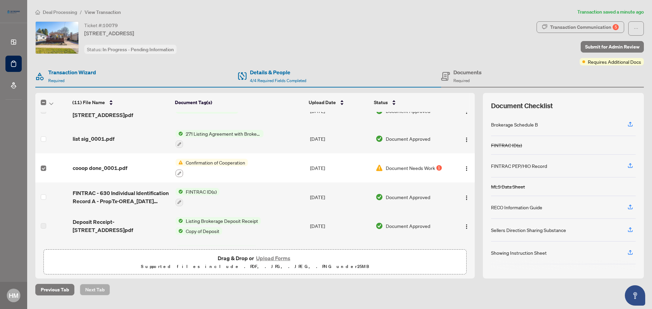
click at [178, 172] on icon "button" at bounding box center [179, 174] width 4 height 4
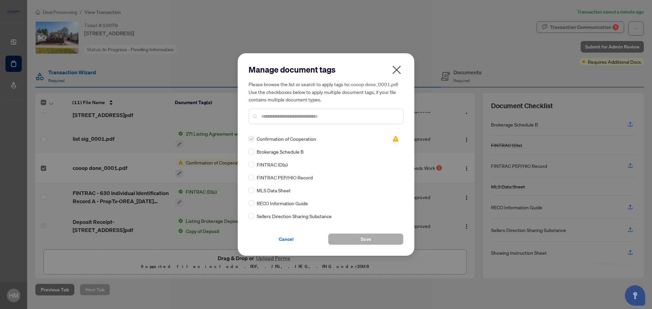
click at [396, 74] on icon "close" at bounding box center [396, 70] width 11 height 11
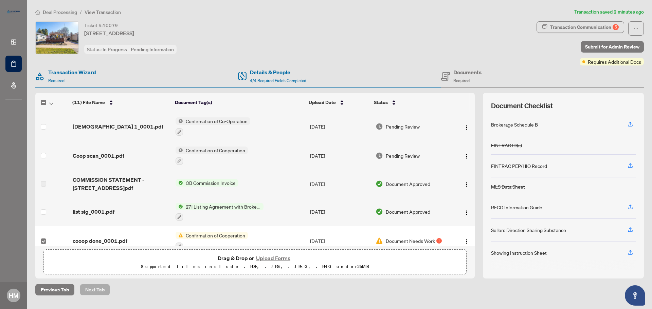
drag, startPoint x: 475, startPoint y: 165, endPoint x: 465, endPoint y: 100, distance: 65.7
click at [465, 100] on div "(11) File Name Document Tag(s) Upload Date Status (11) File Name Document Tag(s…" at bounding box center [339, 186] width 609 height 186
click at [314, 149] on td "[DATE]" at bounding box center [340, 155] width 66 height 29
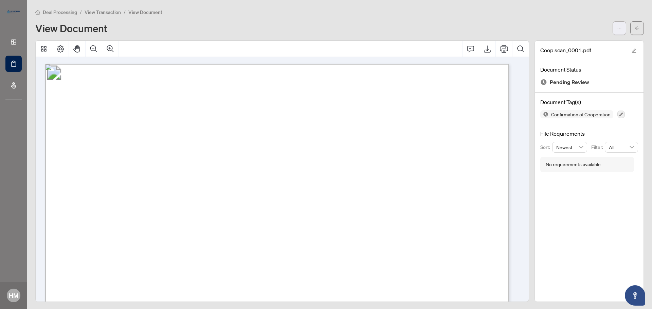
click at [617, 28] on button "button" at bounding box center [620, 28] width 14 height 14
click at [635, 30] on icon "arrow-left" at bounding box center [637, 28] width 5 height 5
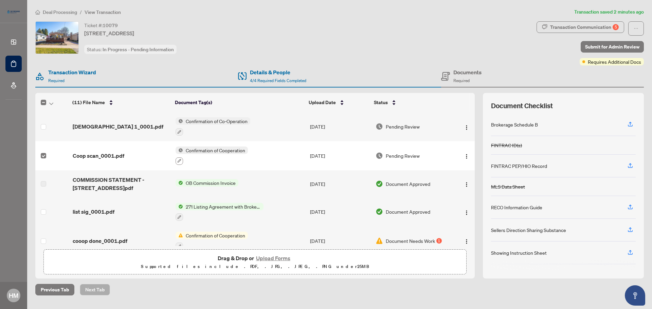
click at [178, 161] on icon "button" at bounding box center [179, 161] width 4 height 4
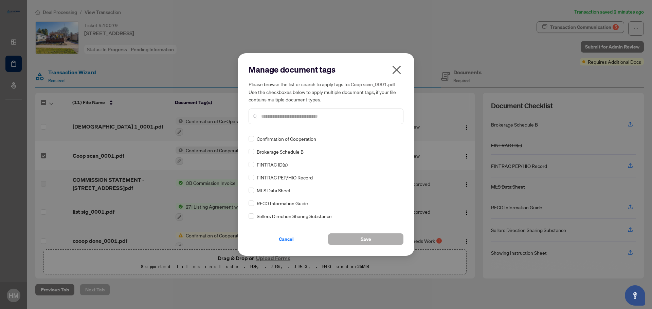
click at [383, 240] on button "Save" at bounding box center [365, 240] width 75 height 12
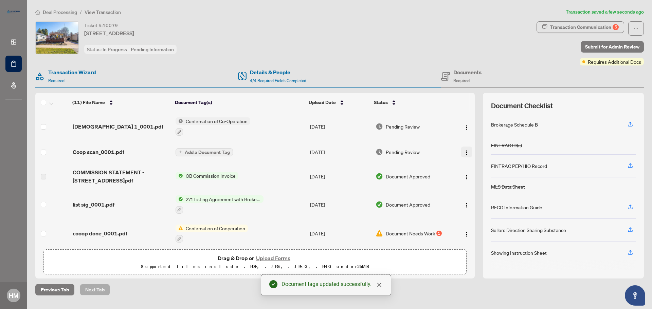
click at [464, 153] on img "button" at bounding box center [466, 152] width 5 height 5
click at [551, 63] on div "Transaction Communication 5 Submit for Admin Review Requires Additional Docs" at bounding box center [590, 43] width 107 height 44
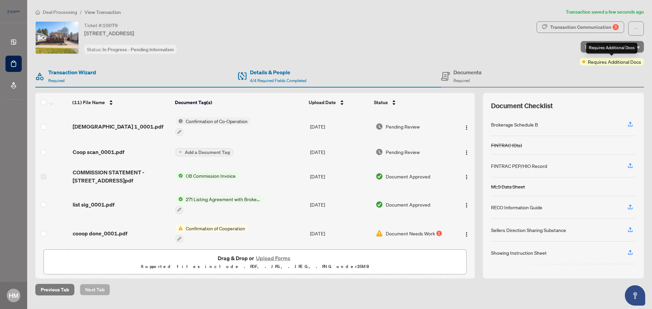
click at [628, 64] on span "Requires Additional Docs" at bounding box center [614, 61] width 53 height 7
click at [607, 48] on span "Submit for Admin Review" at bounding box center [612, 46] width 54 height 11
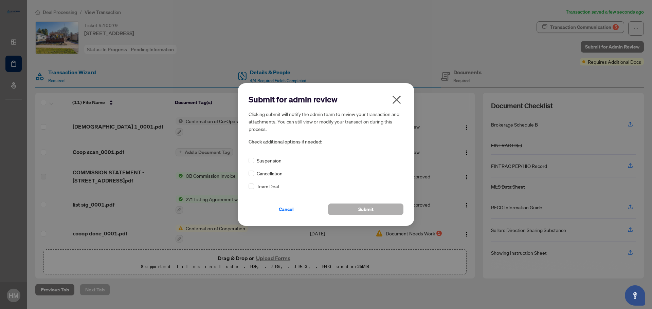
click at [363, 212] on span "Submit" at bounding box center [365, 209] width 15 height 11
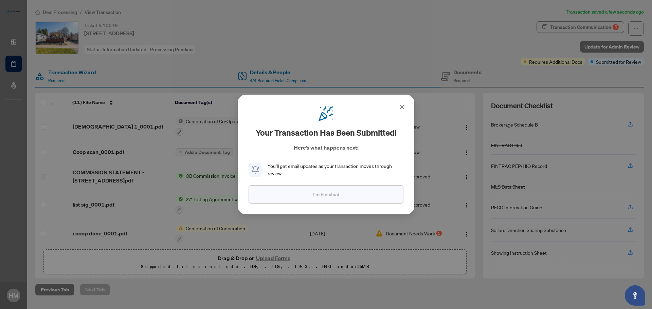
click at [387, 196] on button "I'm Finished" at bounding box center [326, 194] width 155 height 18
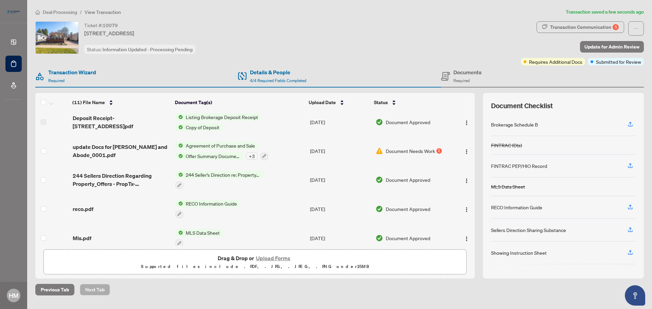
scroll to position [177, 0]
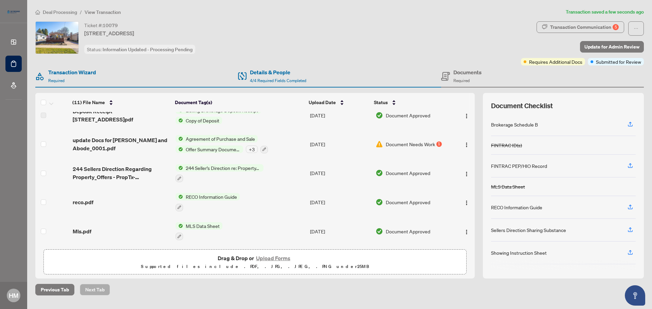
click at [401, 143] on span "Document Needs Work" at bounding box center [410, 144] width 49 height 7
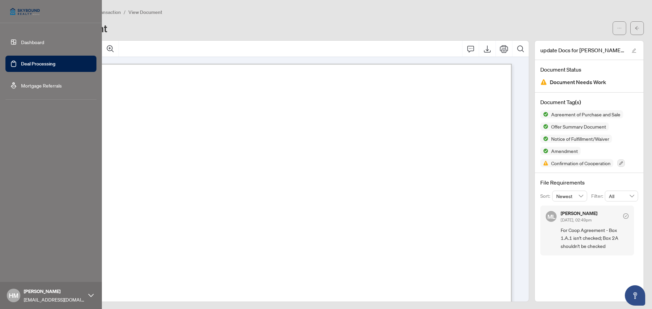
click at [21, 43] on link "Dashboard" at bounding box center [32, 42] width 23 height 6
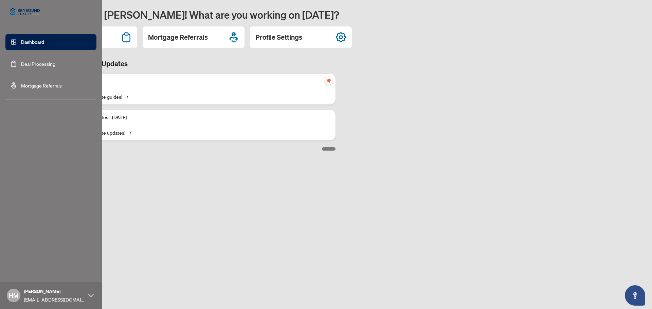
click at [20, 296] on span "HM" at bounding box center [14, 296] width 14 height 14
click at [25, 258] on span "Logout" at bounding box center [27, 255] width 15 height 11
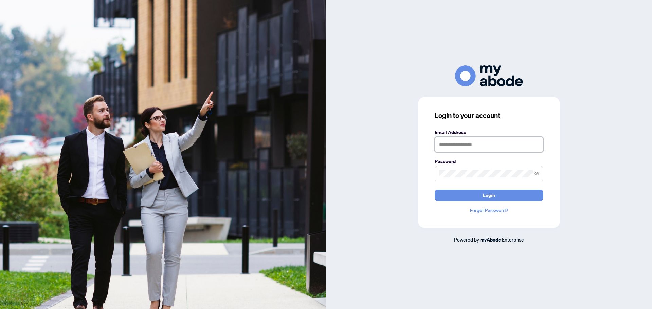
click at [468, 145] on input "text" at bounding box center [489, 145] width 109 height 16
type input "**********"
click at [510, 191] on button "Login" at bounding box center [489, 196] width 109 height 12
click at [454, 192] on button "Login" at bounding box center [489, 196] width 109 height 12
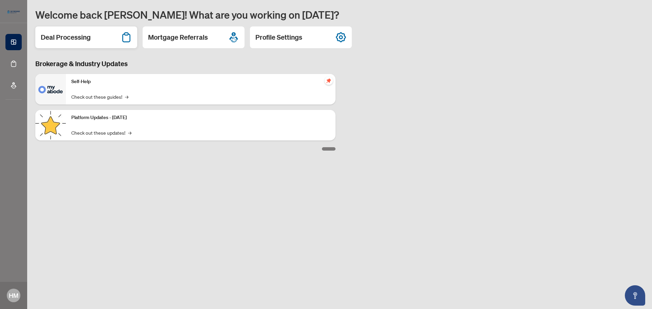
click at [92, 34] on div "Deal Processing" at bounding box center [86, 37] width 102 height 22
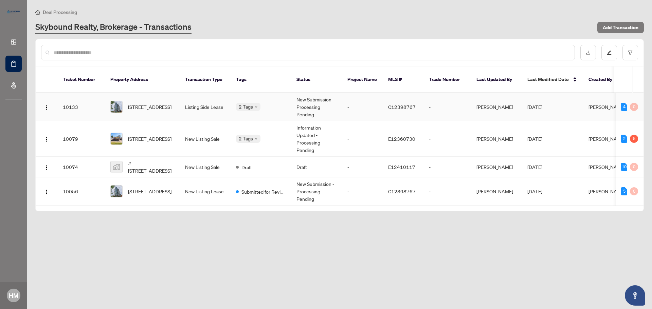
click at [269, 103] on div "2 Tags" at bounding box center [261, 107] width 50 height 8
click at [204, 99] on td "Listing Side Lease" at bounding box center [205, 107] width 51 height 28
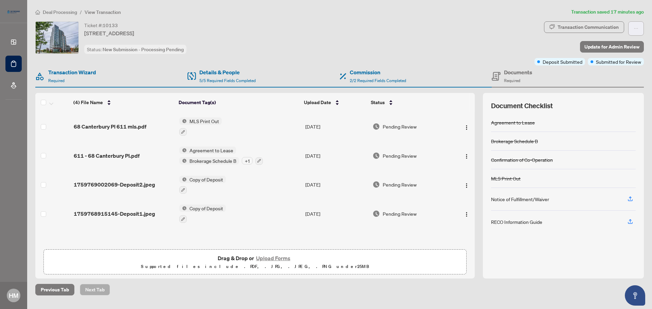
click at [633, 30] on button "button" at bounding box center [636, 28] width 16 height 14
click at [571, 29] on div "Transaction Communication" at bounding box center [588, 27] width 61 height 11
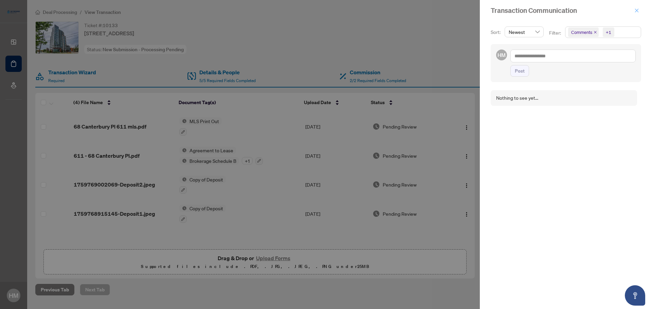
click at [637, 12] on icon "close" at bounding box center [637, 10] width 5 height 5
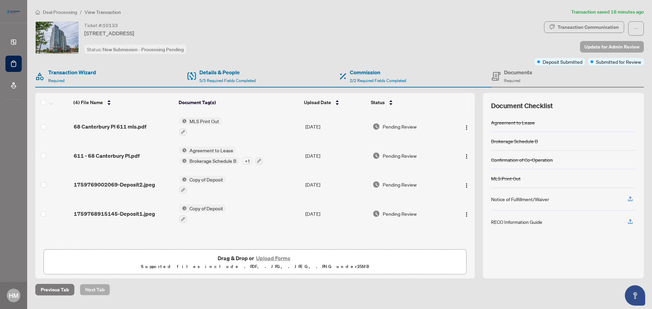
click at [621, 46] on span "Update for Admin Review" at bounding box center [612, 46] width 55 height 11
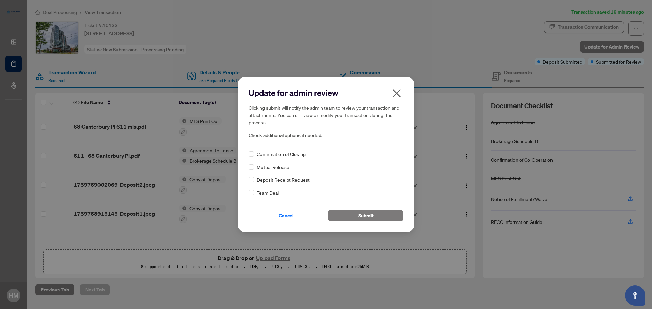
click at [397, 94] on icon "close" at bounding box center [397, 93] width 8 height 8
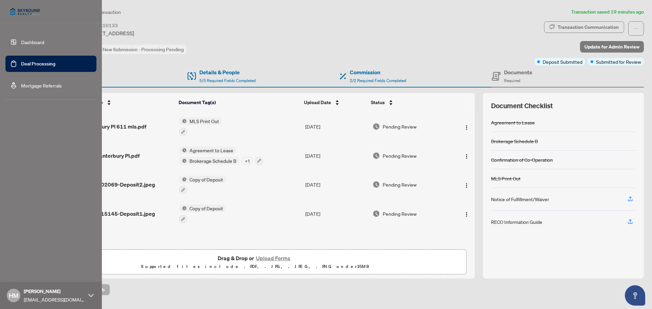
click at [11, 298] on span "HM" at bounding box center [14, 296] width 10 height 10
click at [29, 257] on span "Logout" at bounding box center [27, 255] width 15 height 11
